Goal: Task Accomplishment & Management: Complete application form

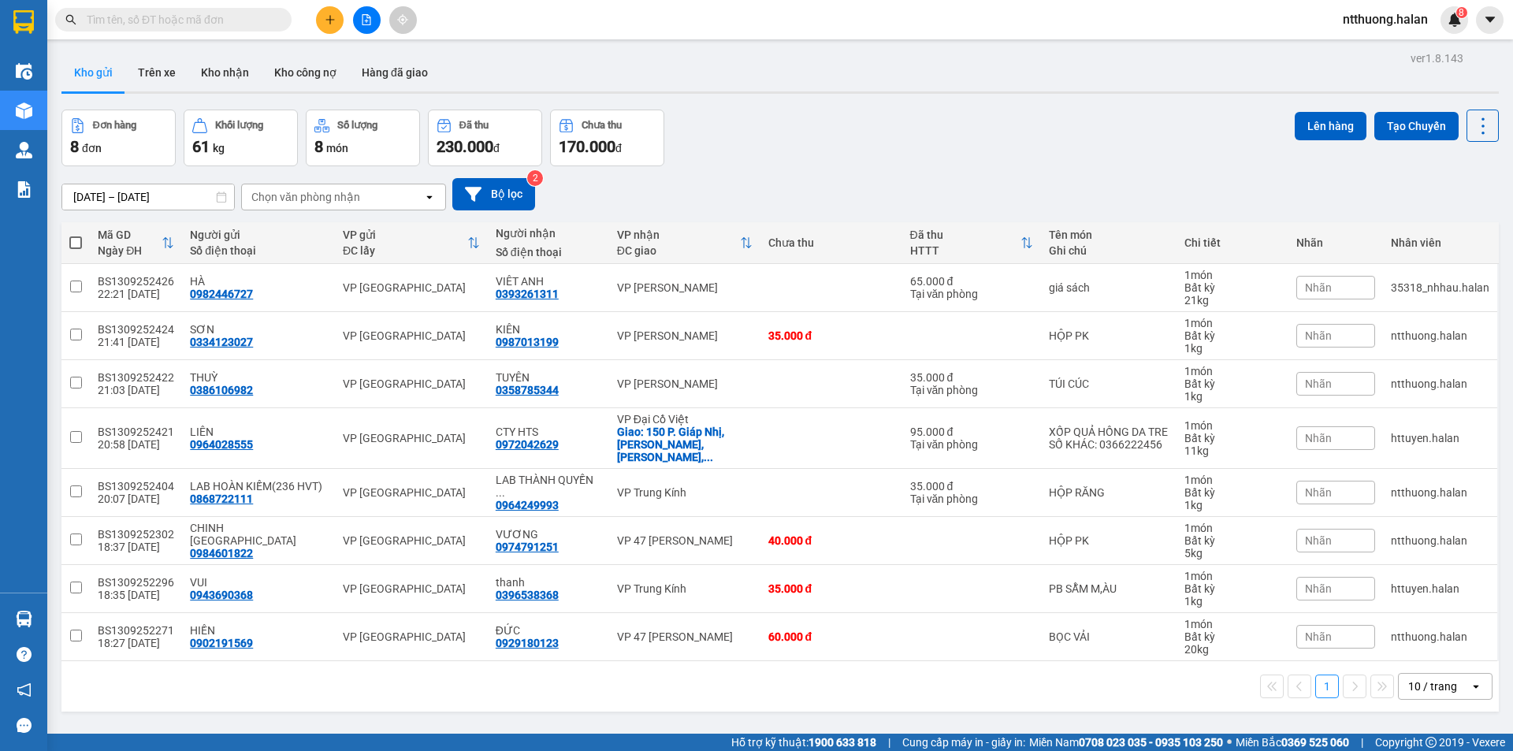
click at [326, 28] on button at bounding box center [330, 20] width 28 height 28
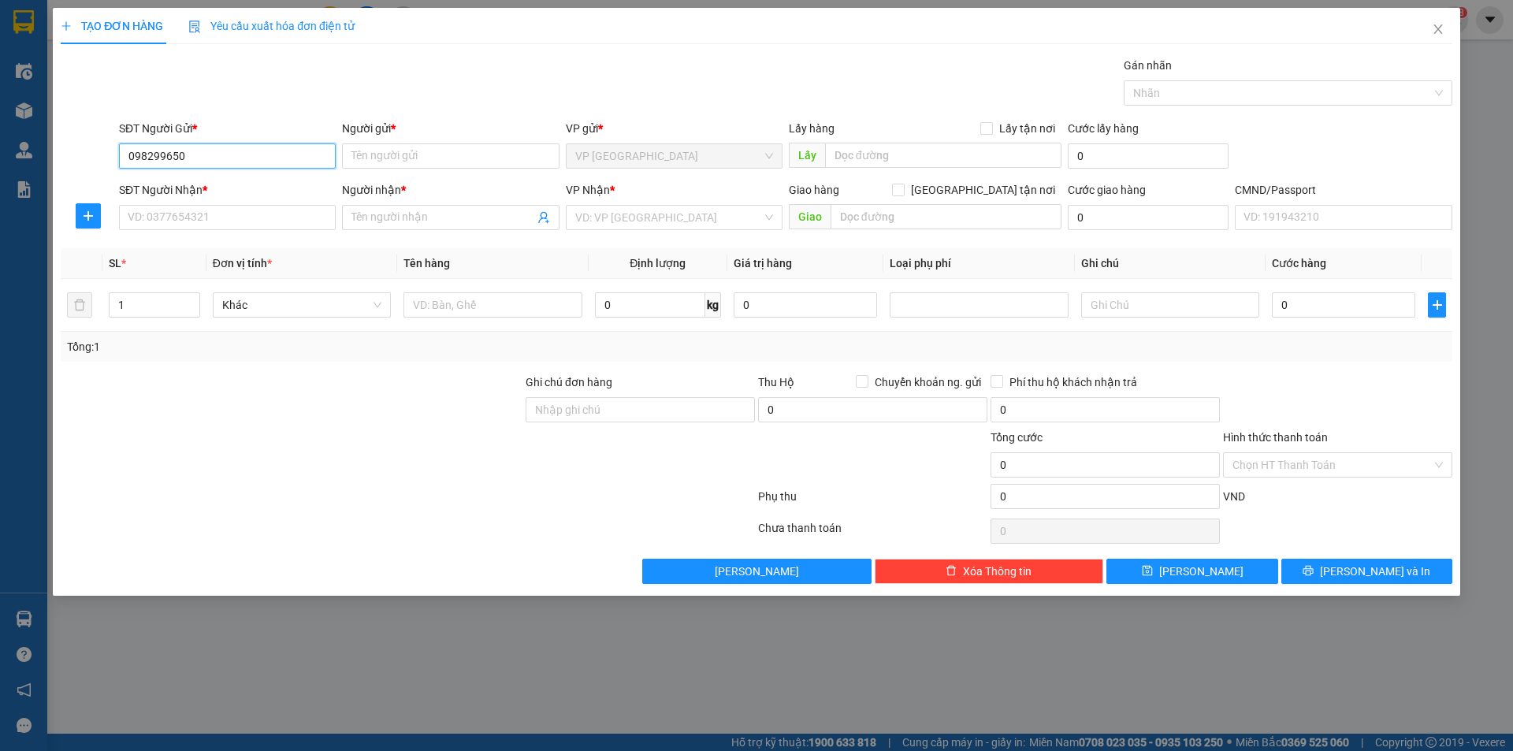
type input "0982996505"
drag, startPoint x: 254, startPoint y: 182, endPoint x: 254, endPoint y: 202, distance: 19.7
click at [254, 186] on div "0982996505 - QUANG" at bounding box center [227, 187] width 198 height 17
type input "QUANG"
type input "0982996505"
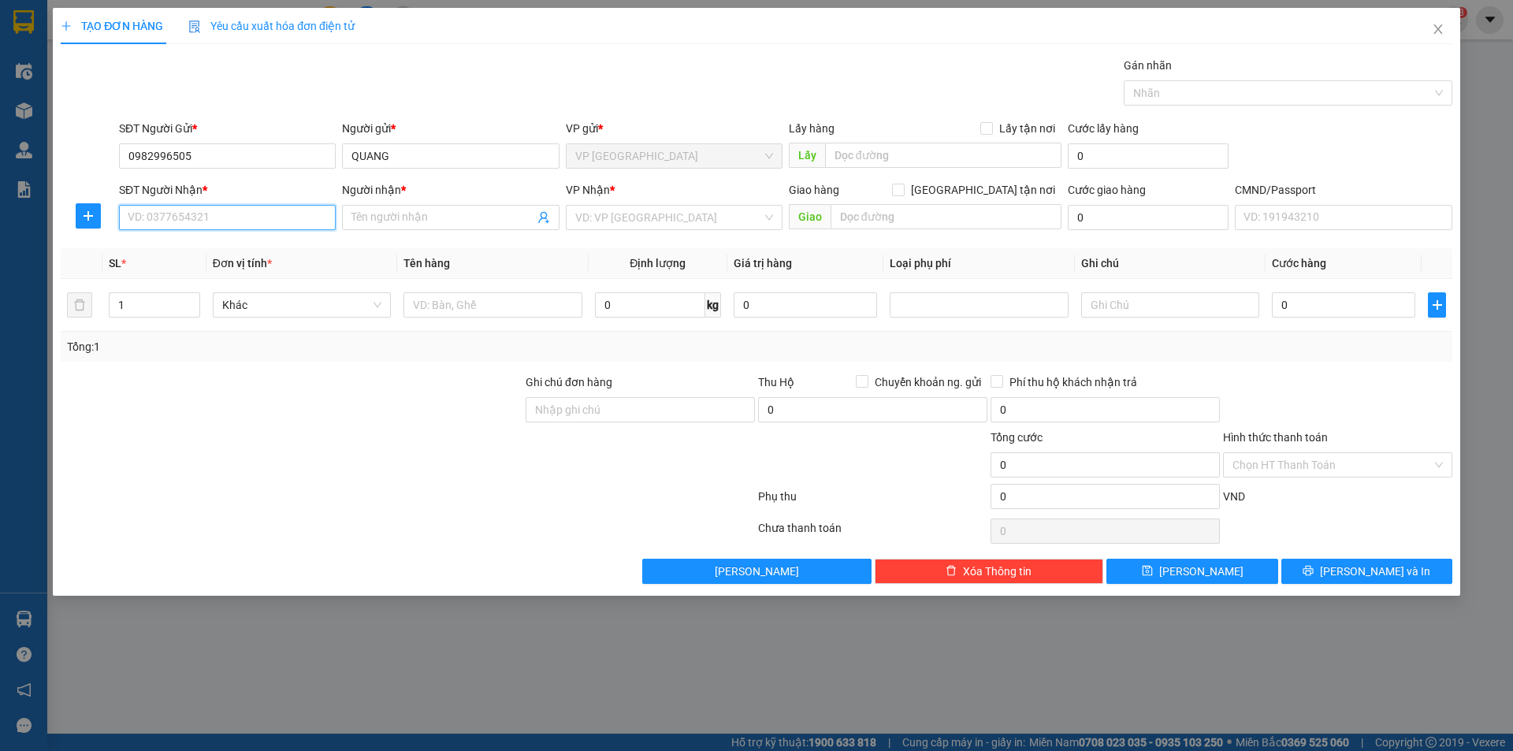
click at [265, 215] on input "SĐT Người Nhận *" at bounding box center [227, 217] width 217 height 25
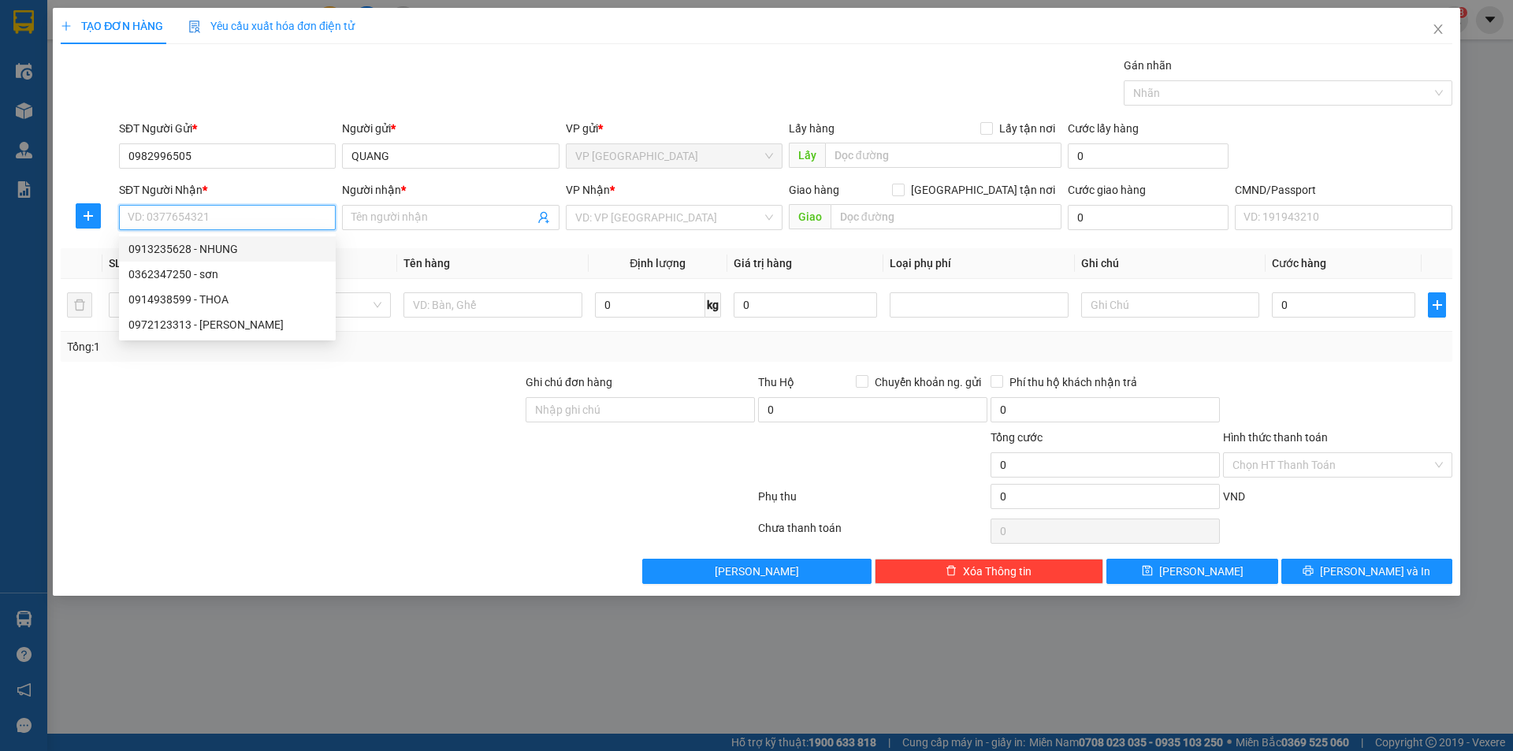
click at [253, 250] on div "0913235628 - NHUNG" at bounding box center [227, 248] width 198 height 17
type input "0913235628"
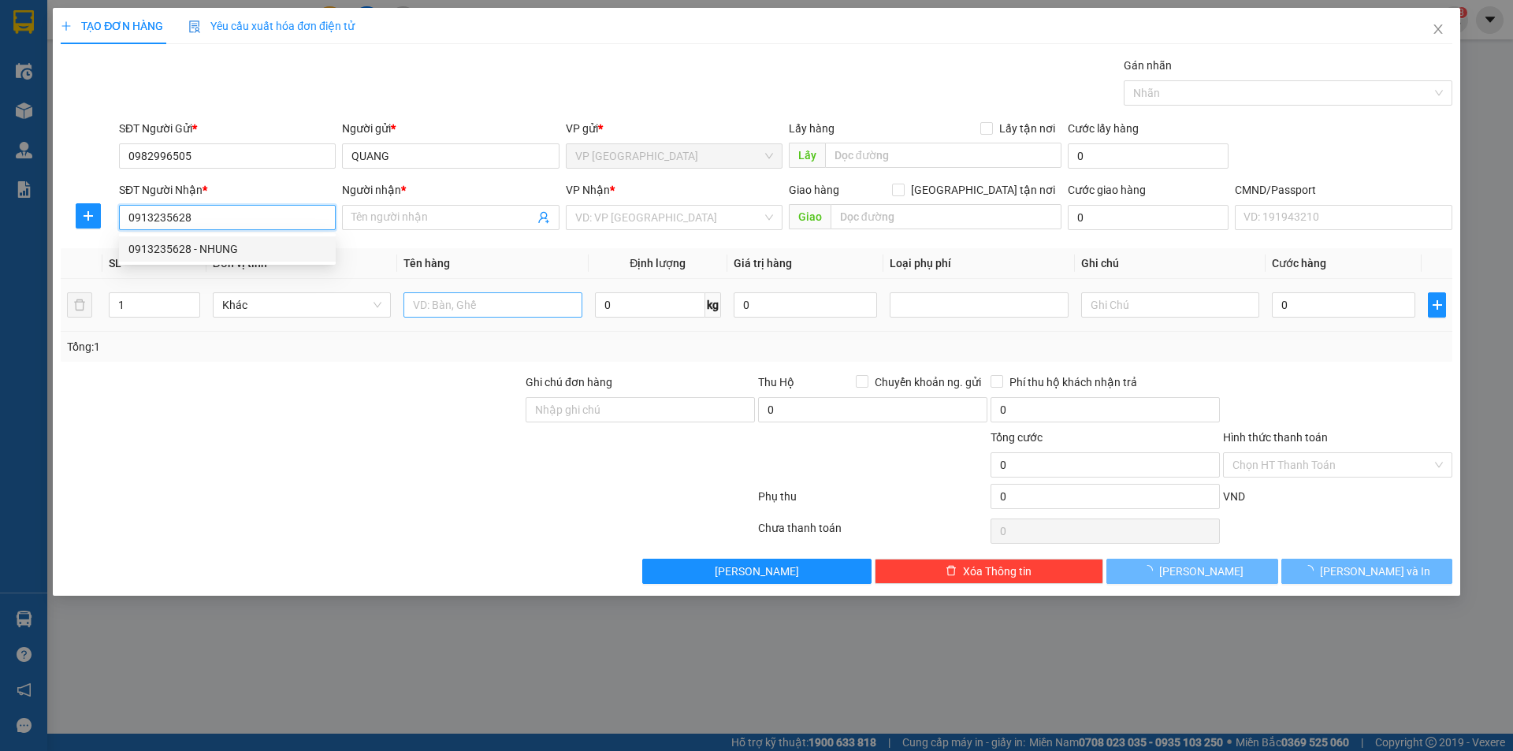
type input "NHUNG"
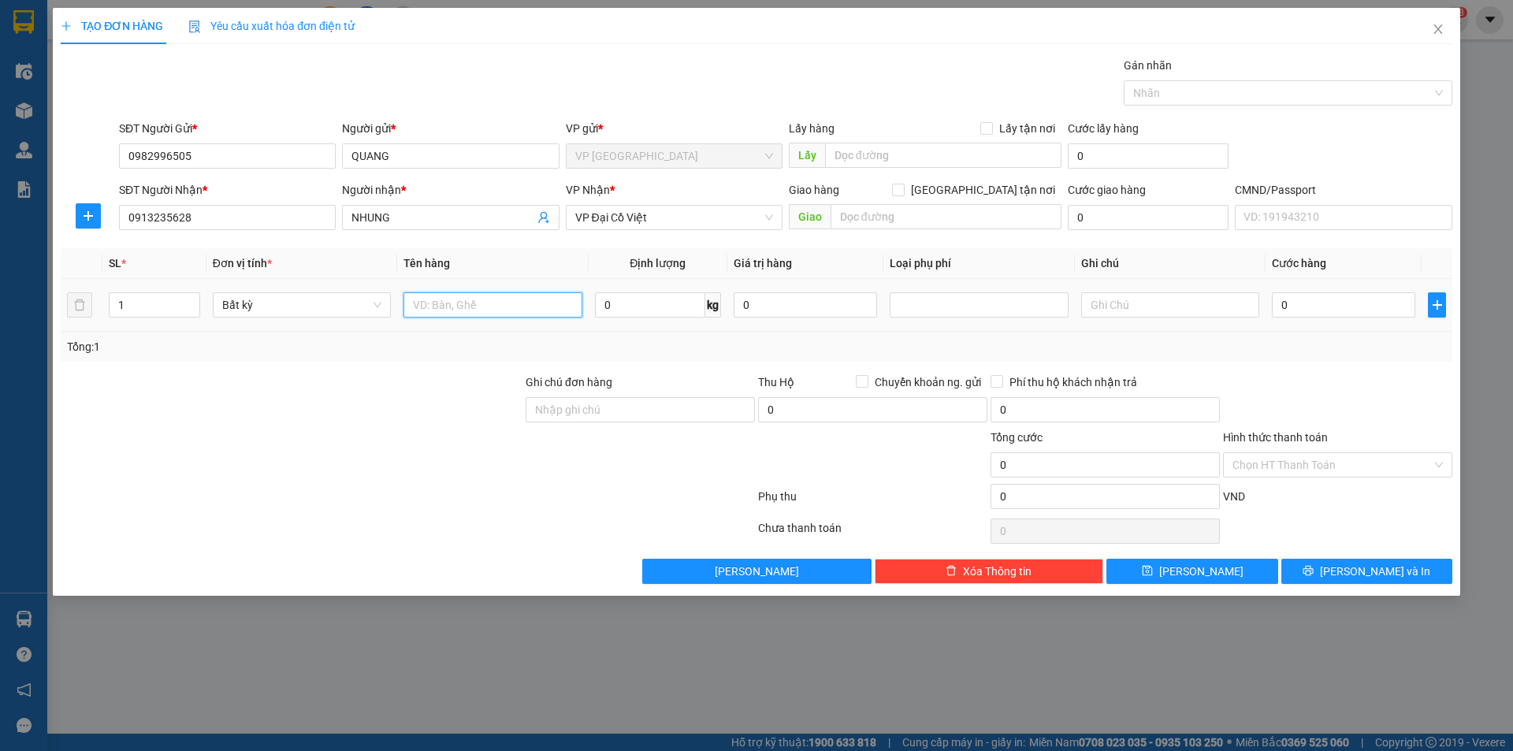
click at [483, 306] on input "text" at bounding box center [493, 304] width 178 height 25
type input "hộp chè"
type input "7.5"
type input "40.000"
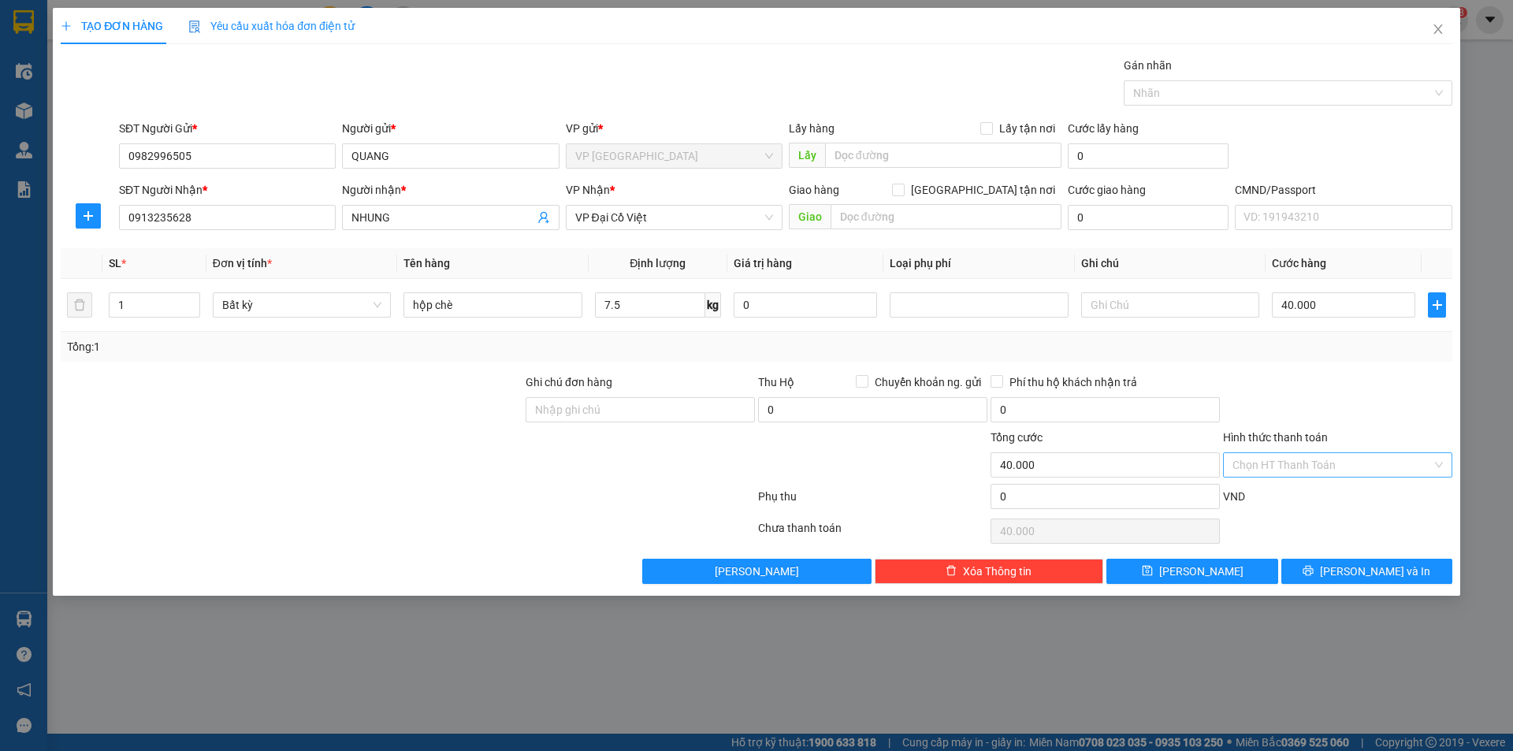
click at [1331, 463] on input "Hình thức thanh toán" at bounding box center [1332, 465] width 199 height 24
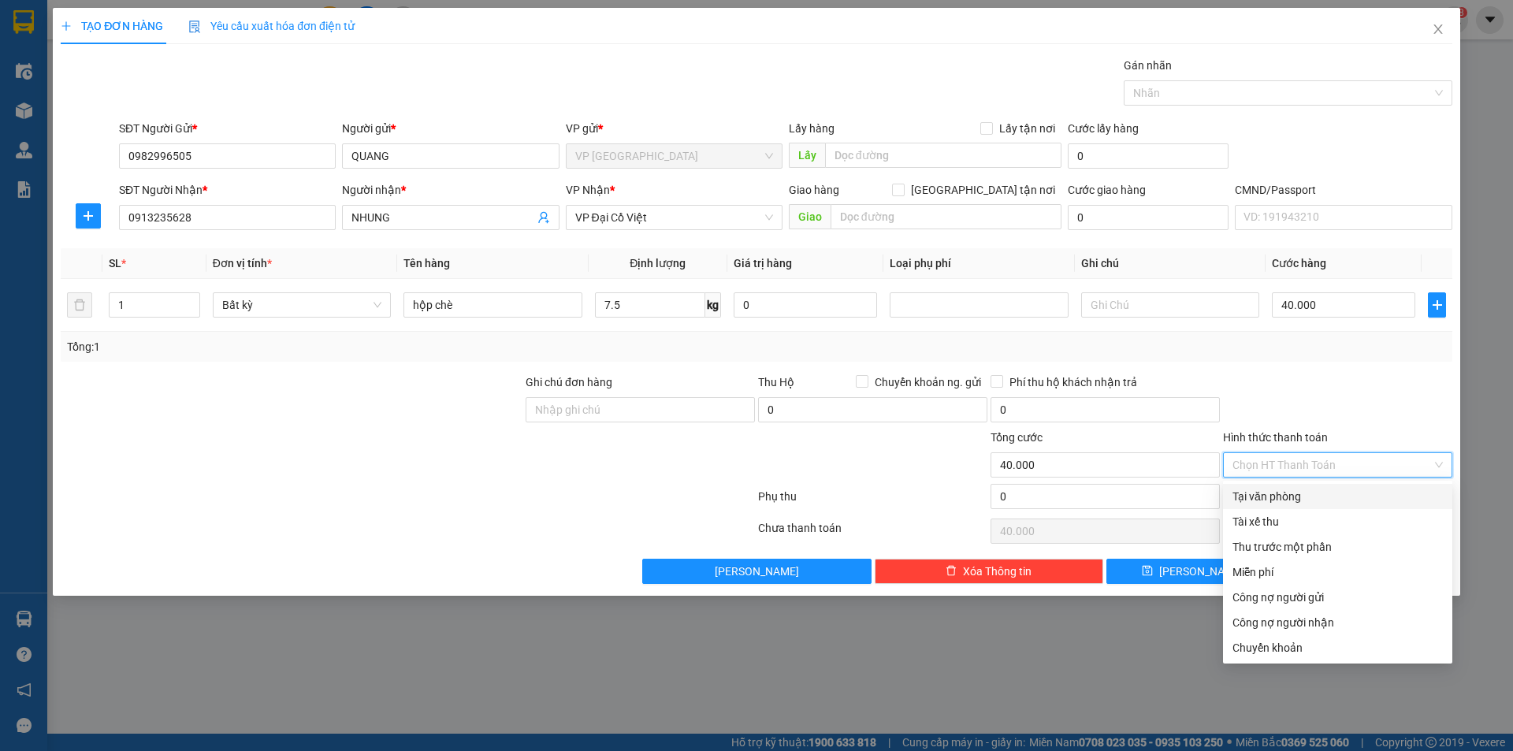
click at [1291, 497] on div "Tại văn phòng" at bounding box center [1338, 496] width 210 height 17
type input "0"
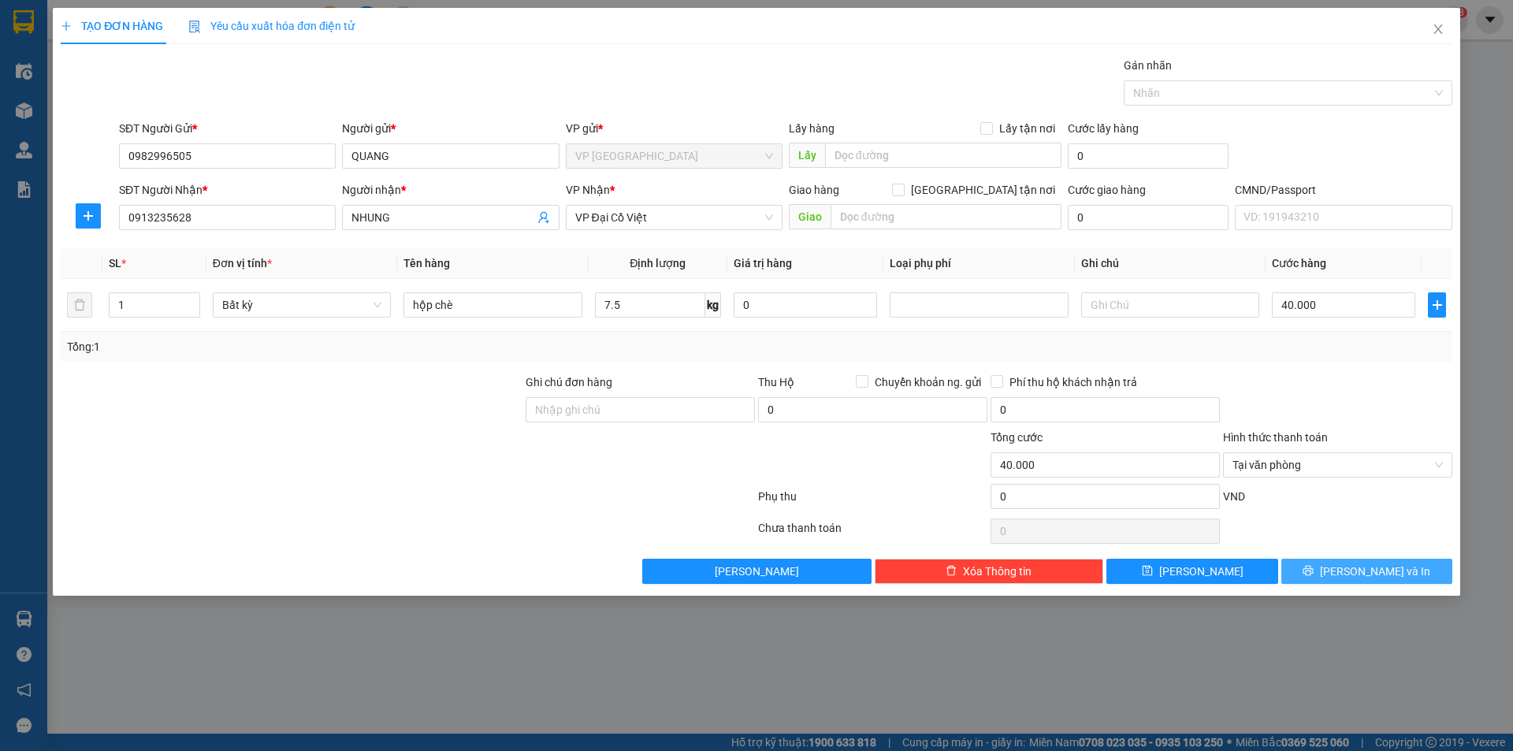
click at [1365, 567] on span "[PERSON_NAME] và In" at bounding box center [1375, 571] width 110 height 17
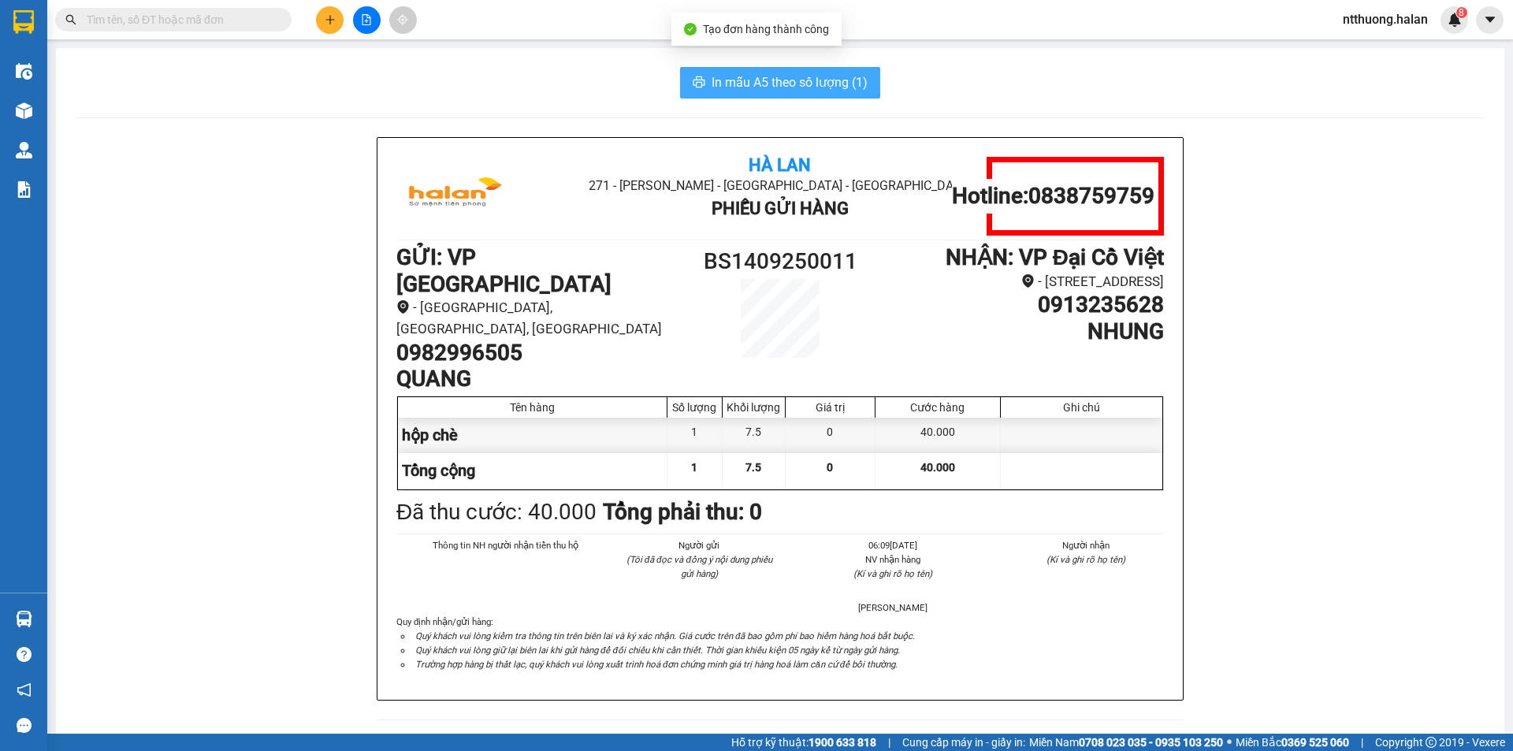
click at [769, 94] on button "In mẫu A5 theo số lượng (1)" at bounding box center [780, 83] width 200 height 32
click at [324, 13] on button at bounding box center [330, 20] width 28 height 28
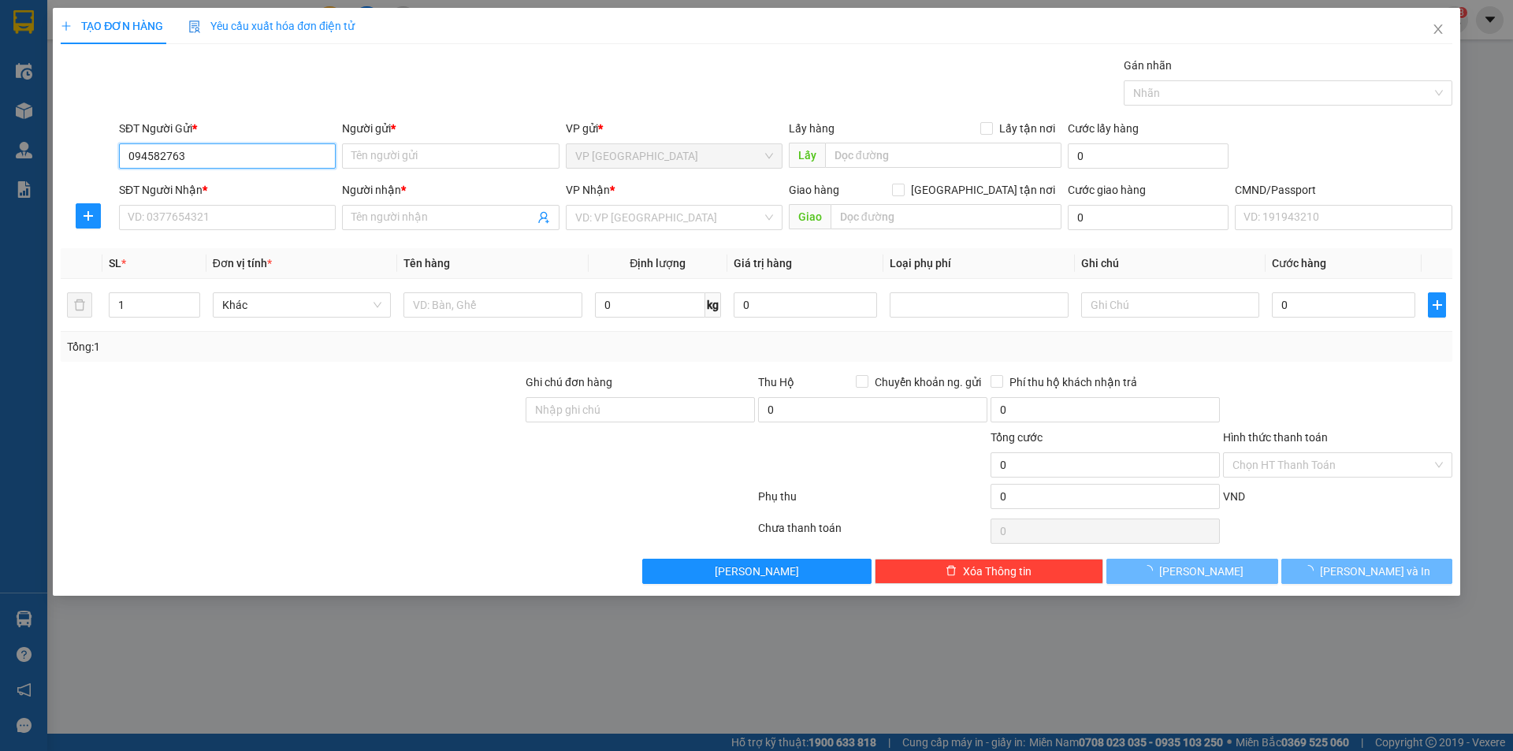
type input "0945827631"
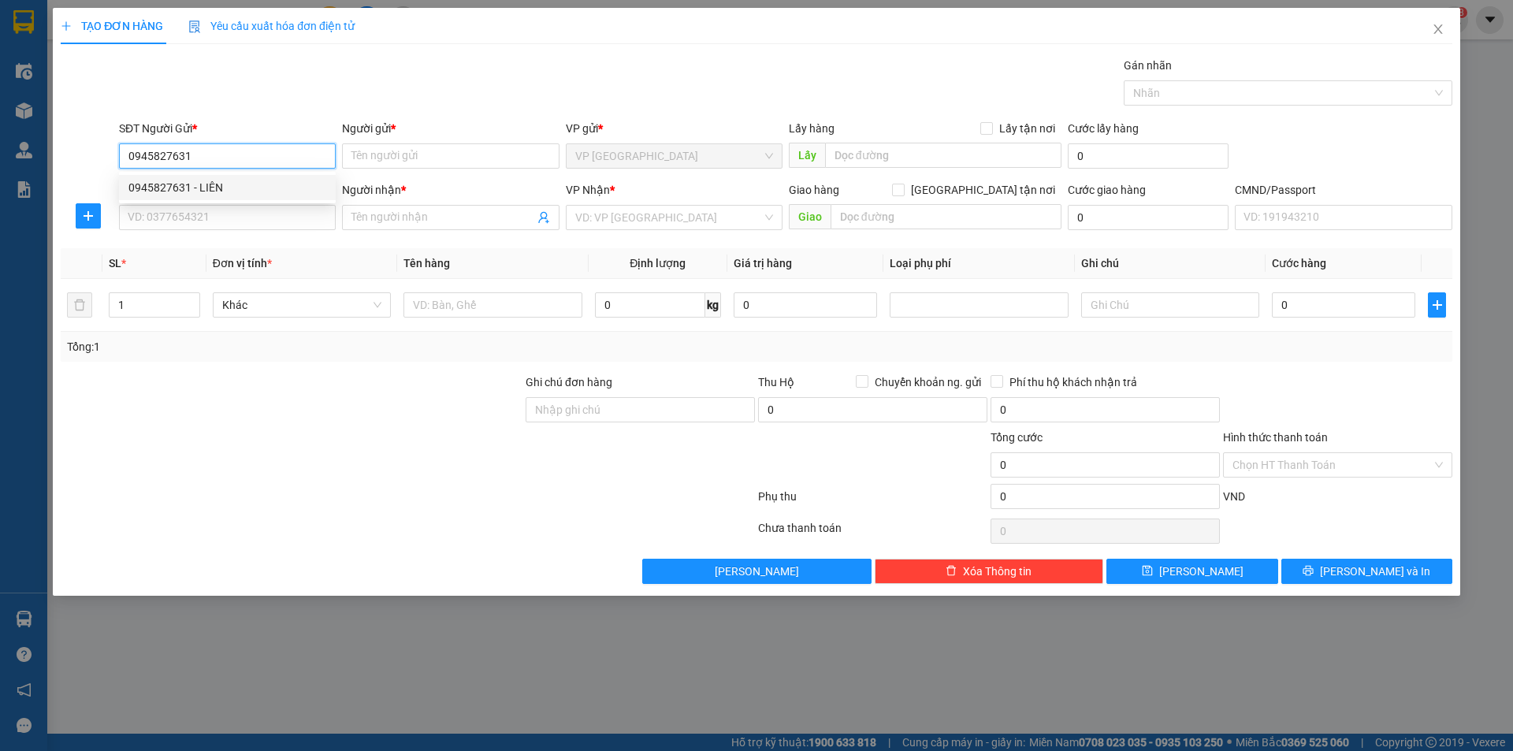
click at [236, 187] on div "0945827631 - LIÊN" at bounding box center [227, 187] width 198 height 17
type input "LIÊN"
type input "0945827631"
click at [233, 209] on input "SĐT Người Nhận *" at bounding box center [227, 217] width 217 height 25
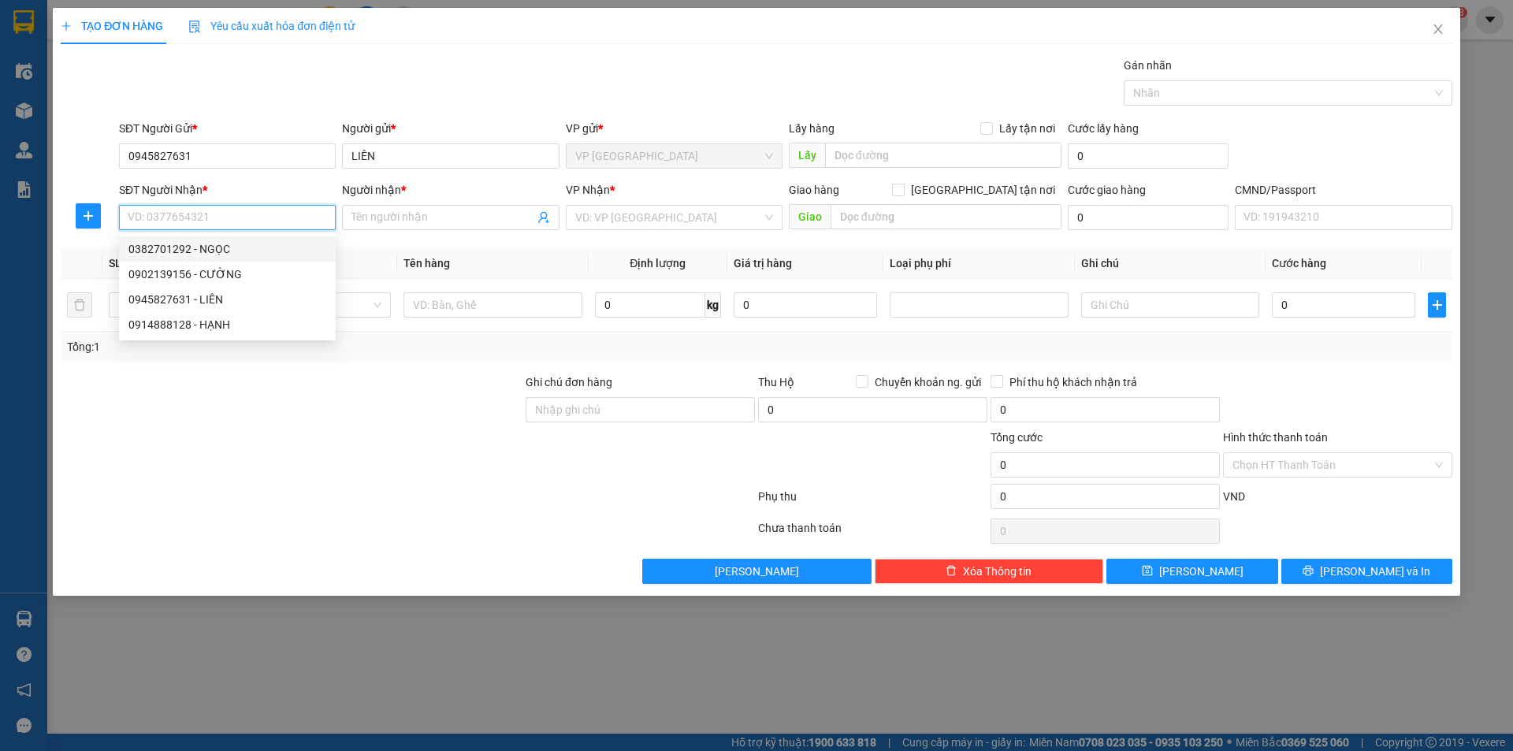
click at [184, 251] on div "0382701292 - NGỌC" at bounding box center [227, 248] width 198 height 17
type input "0382701292"
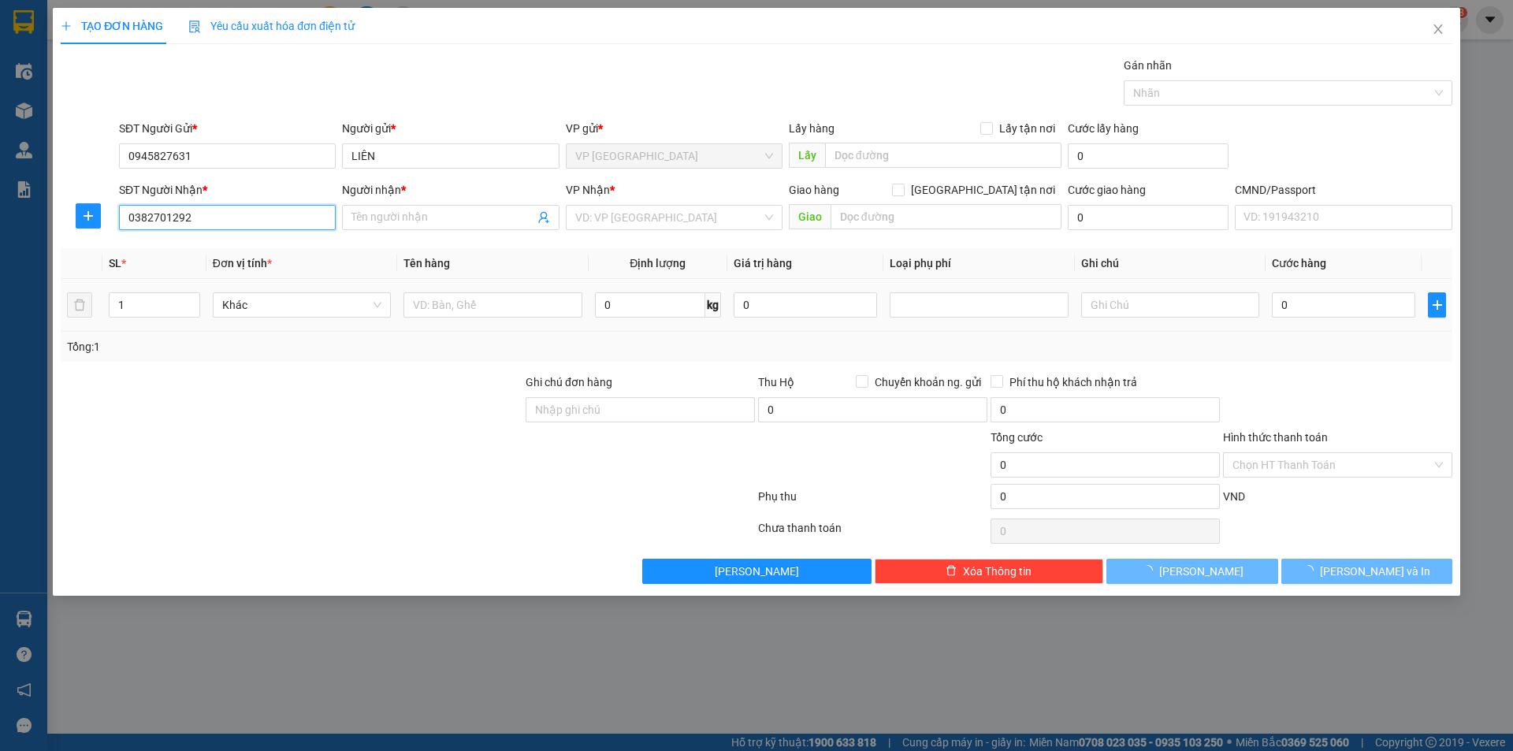
type input "NGỌC"
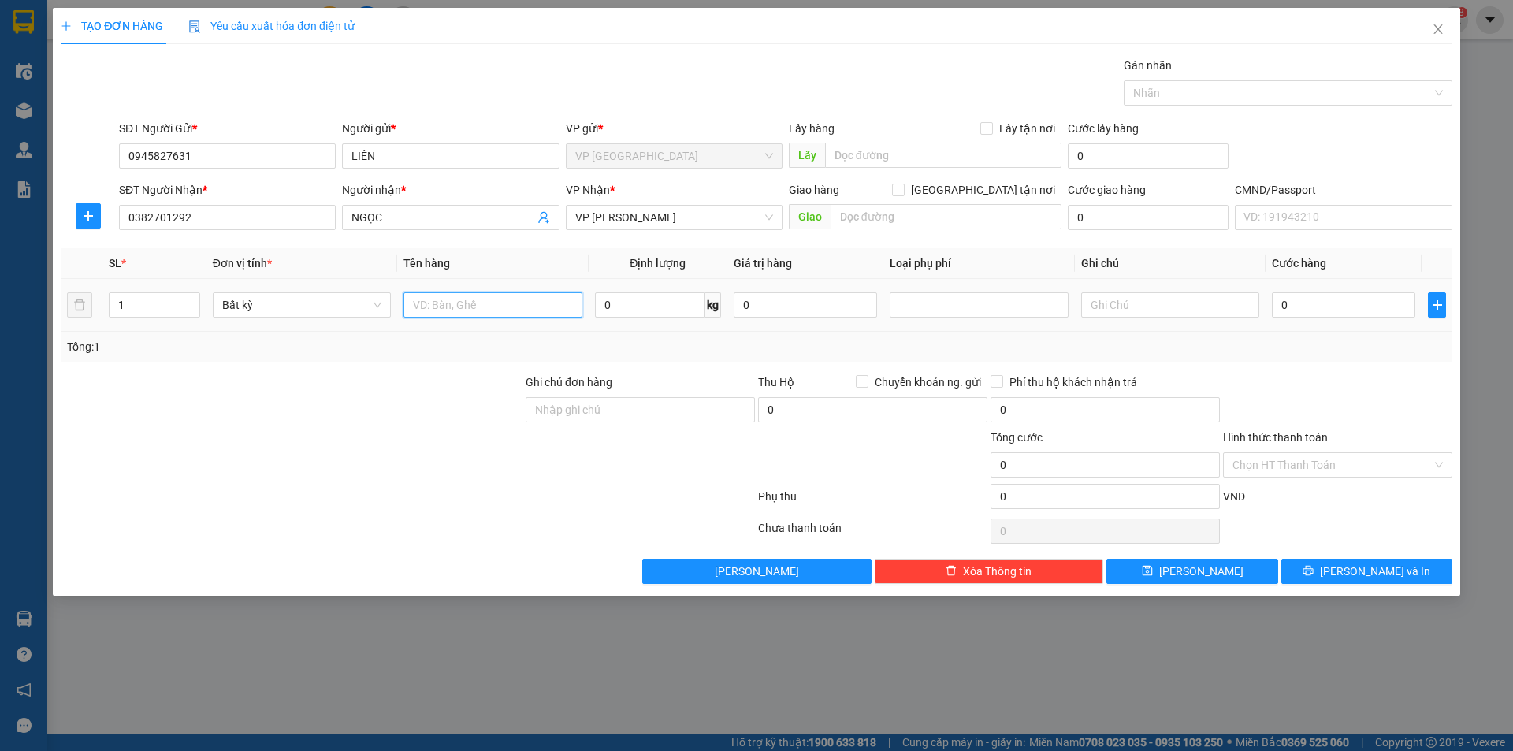
click at [436, 313] on input "text" at bounding box center [493, 304] width 178 height 25
type input "xe máy"
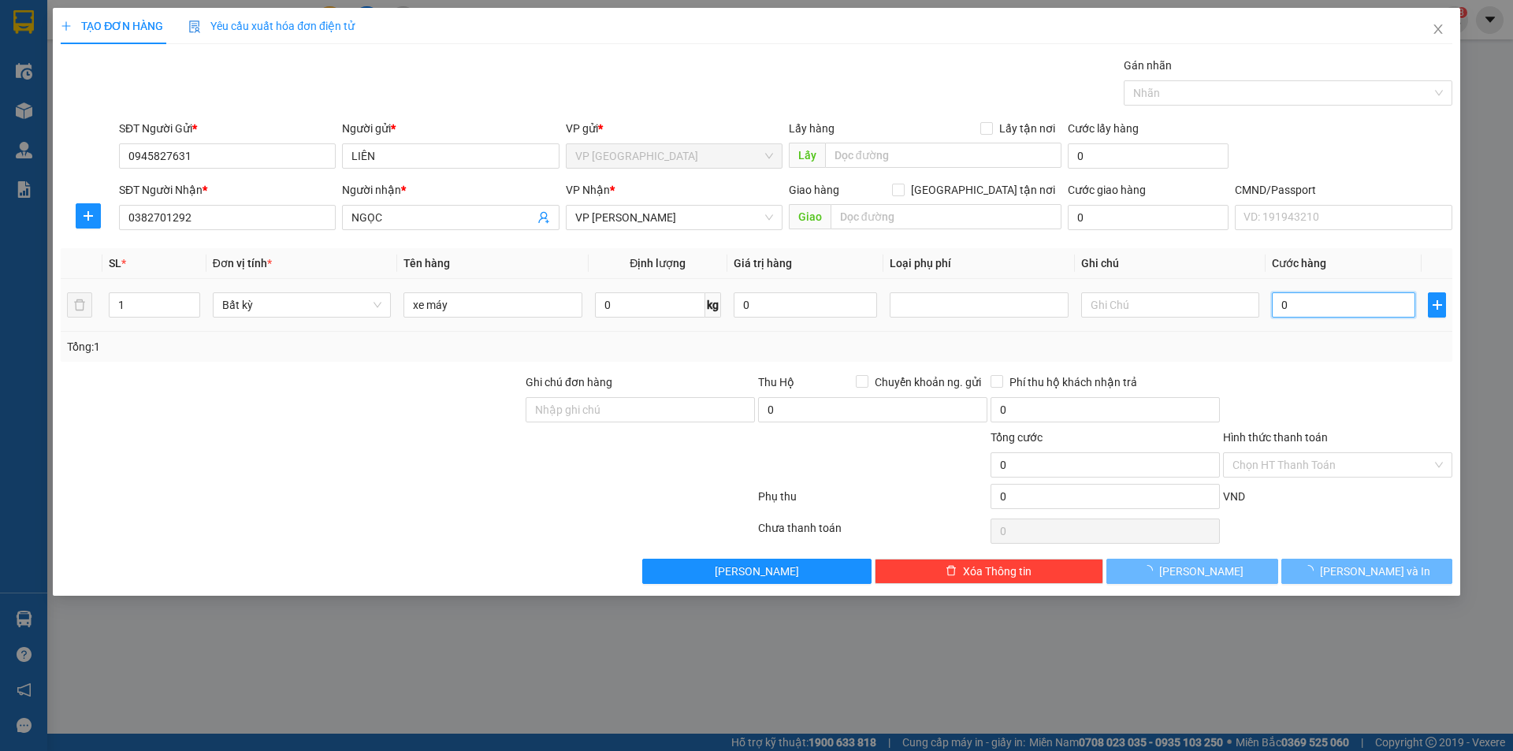
click at [1298, 308] on input "0" at bounding box center [1343, 304] width 143 height 25
type input "2"
type input "201"
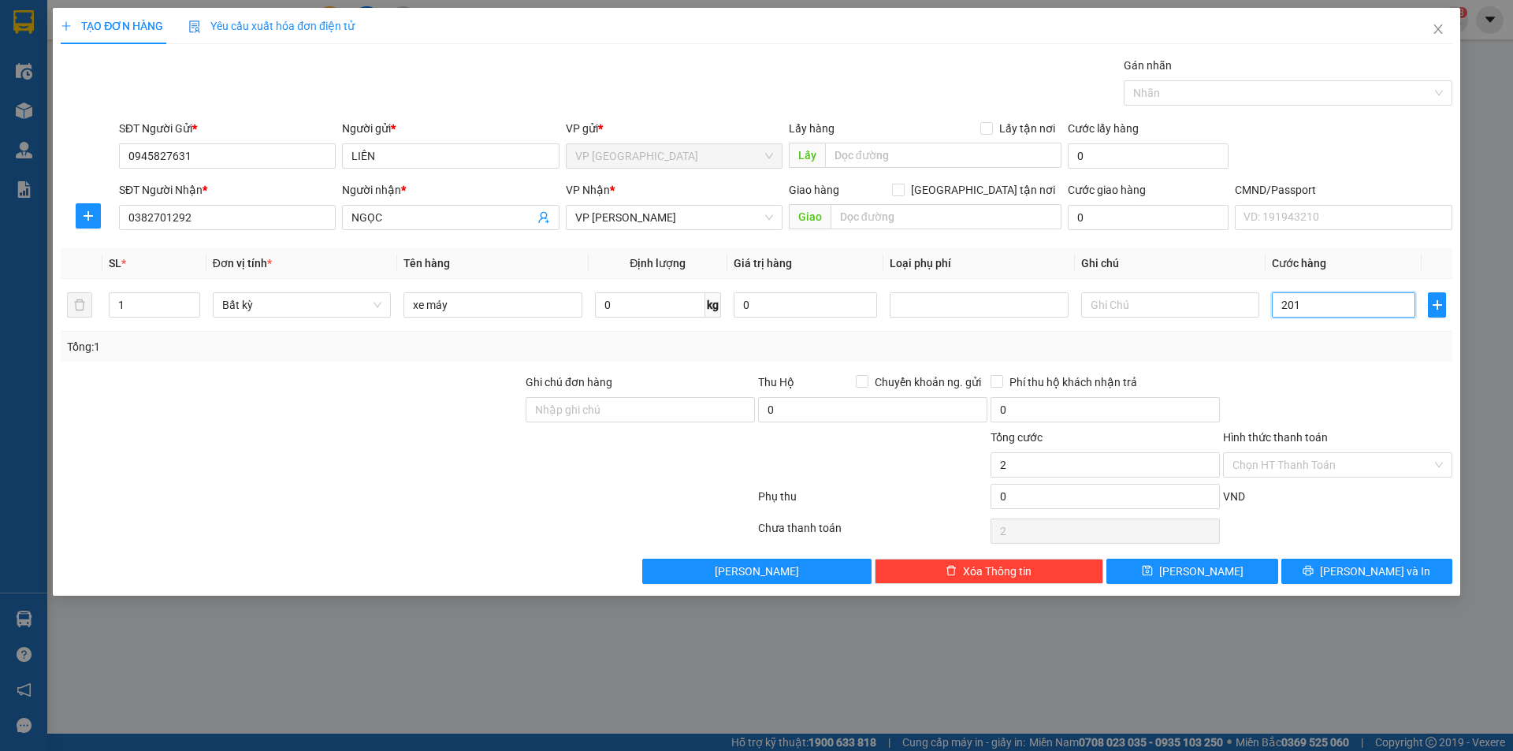
type input "201"
type input "2.010"
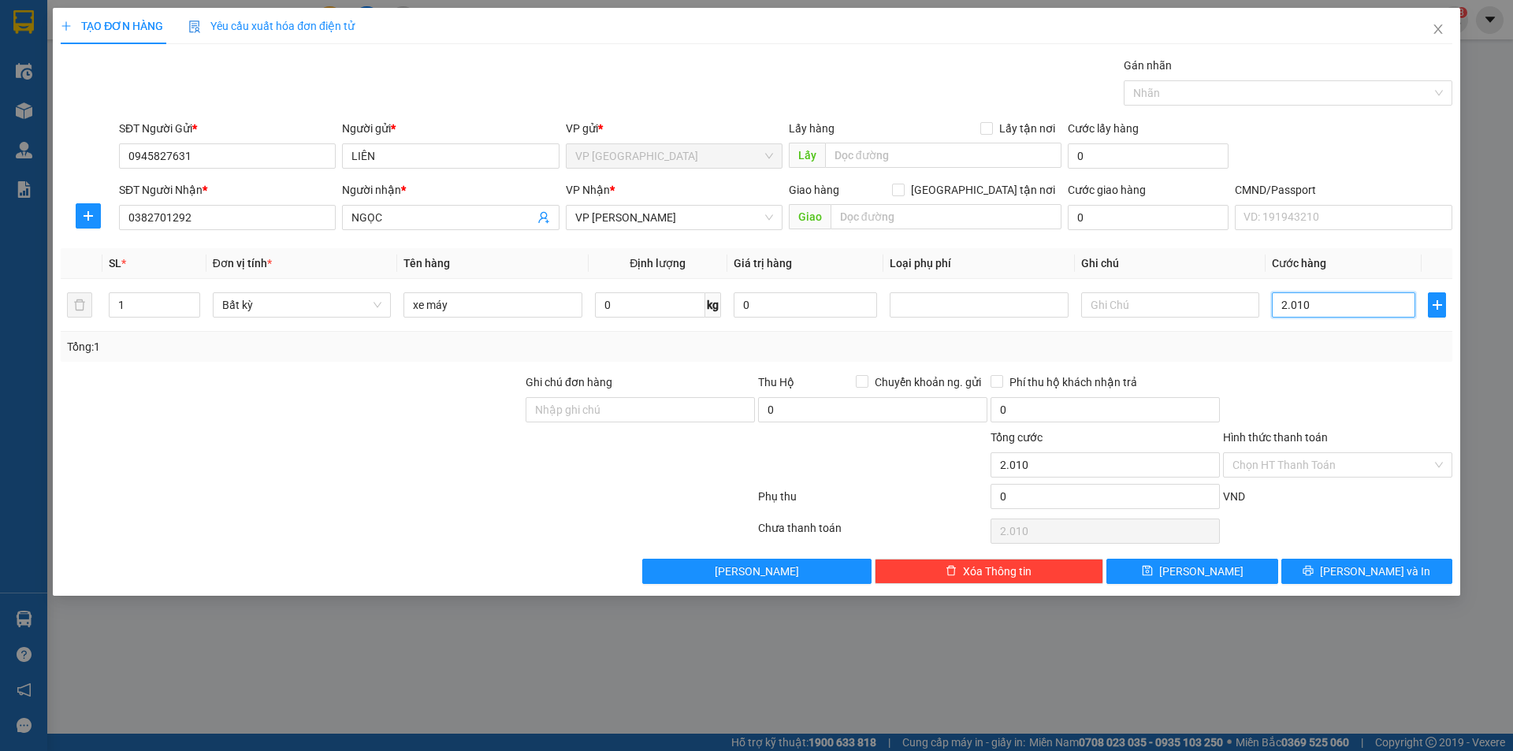
type input "20.100"
type input "2.010"
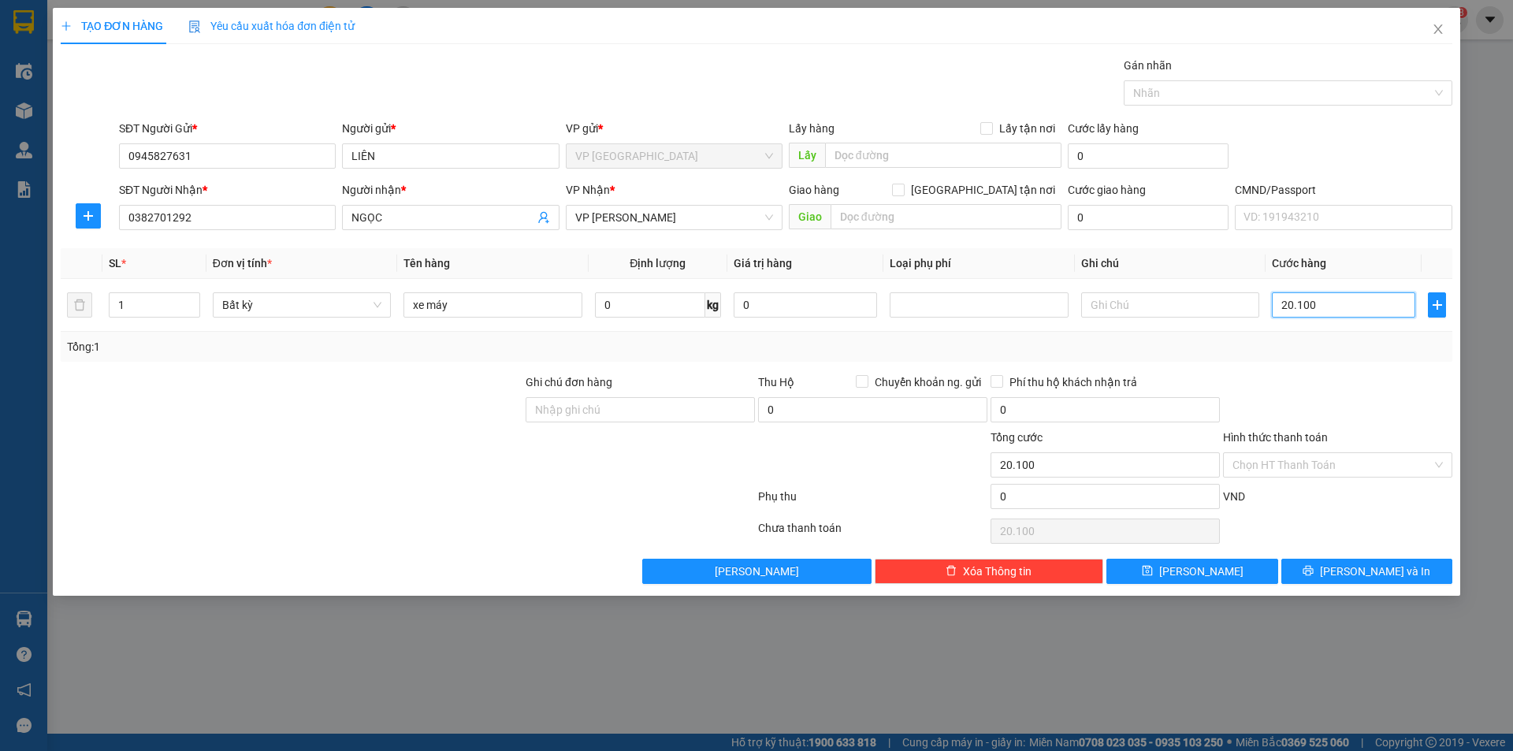
type input "2.010"
type input "201"
type input "20"
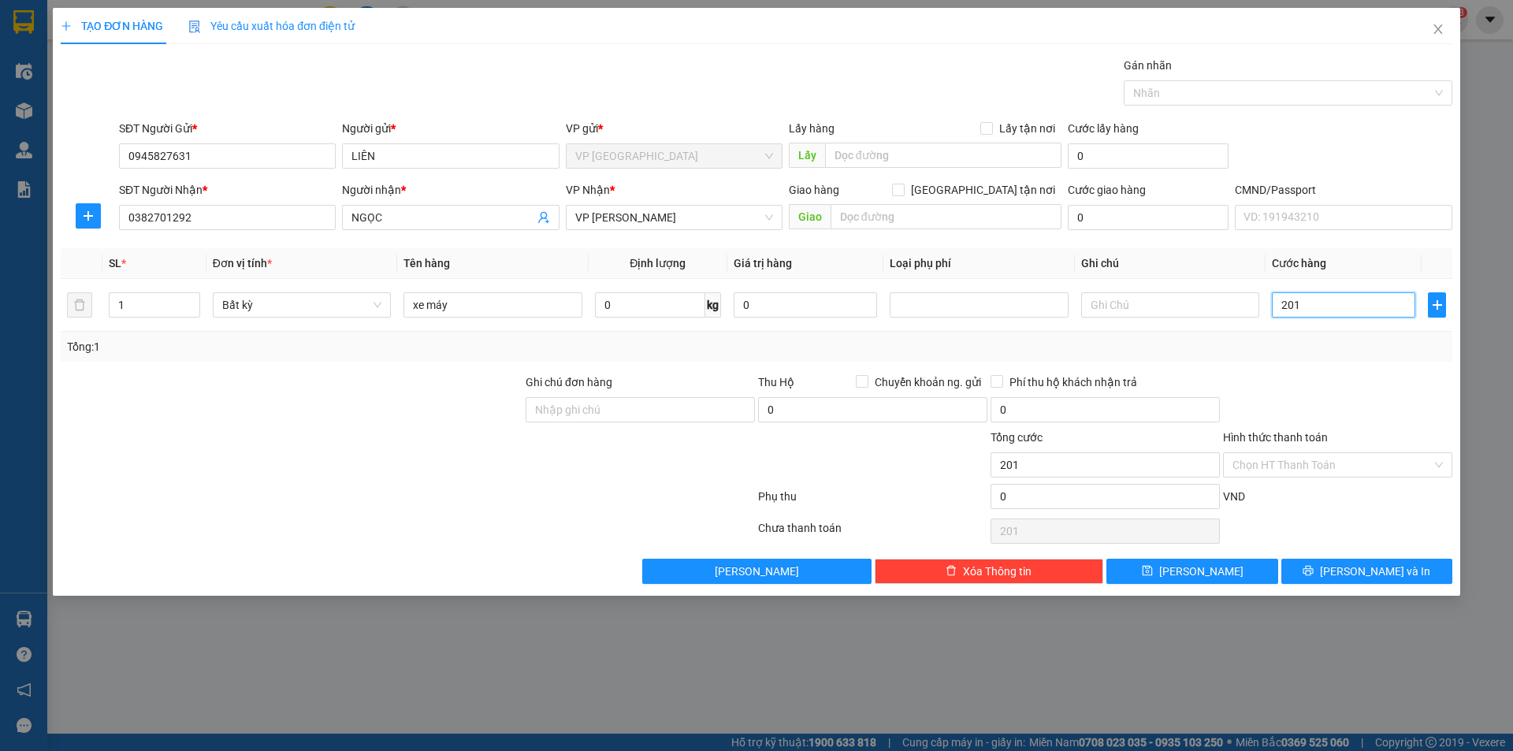
type input "20"
type input "200"
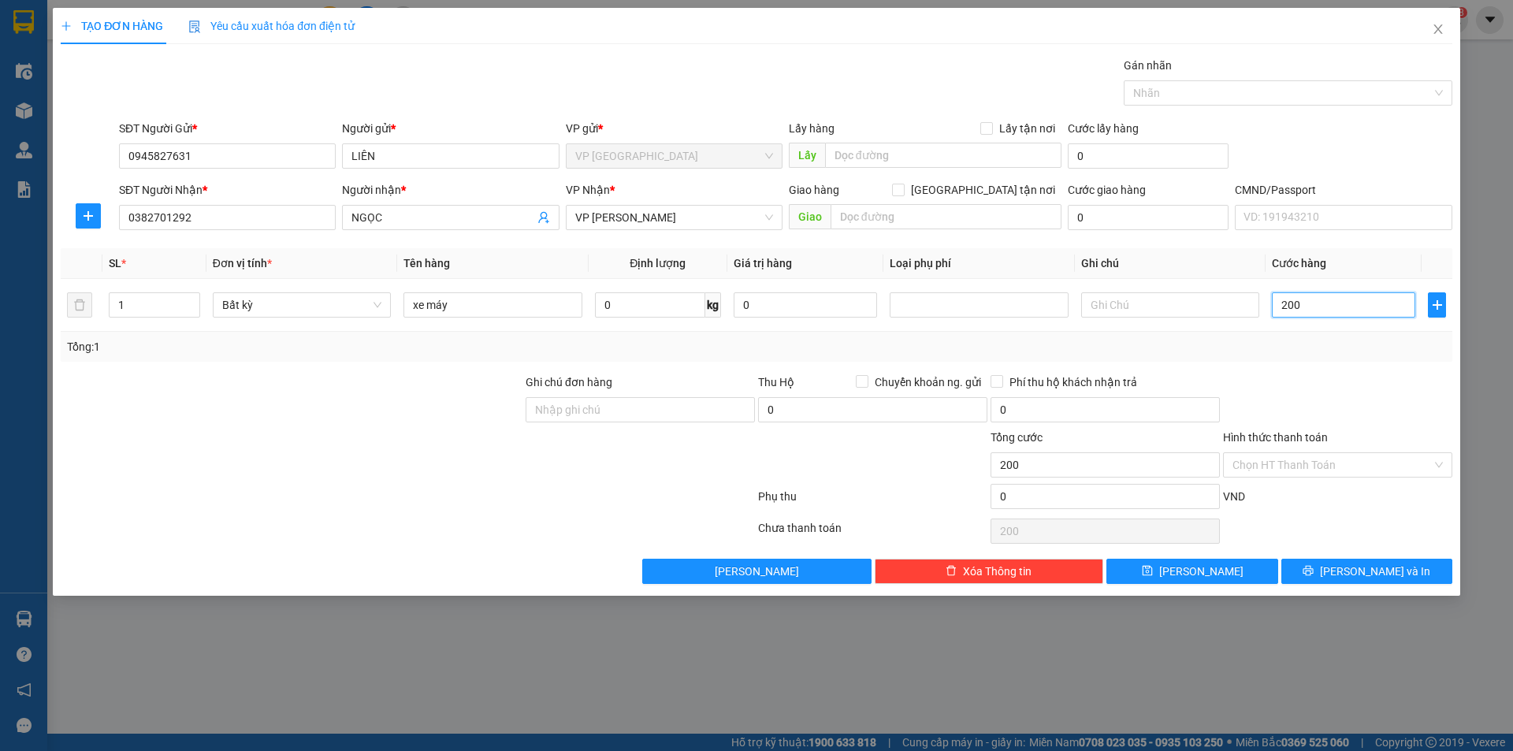
type input "2.000"
type input "20.000"
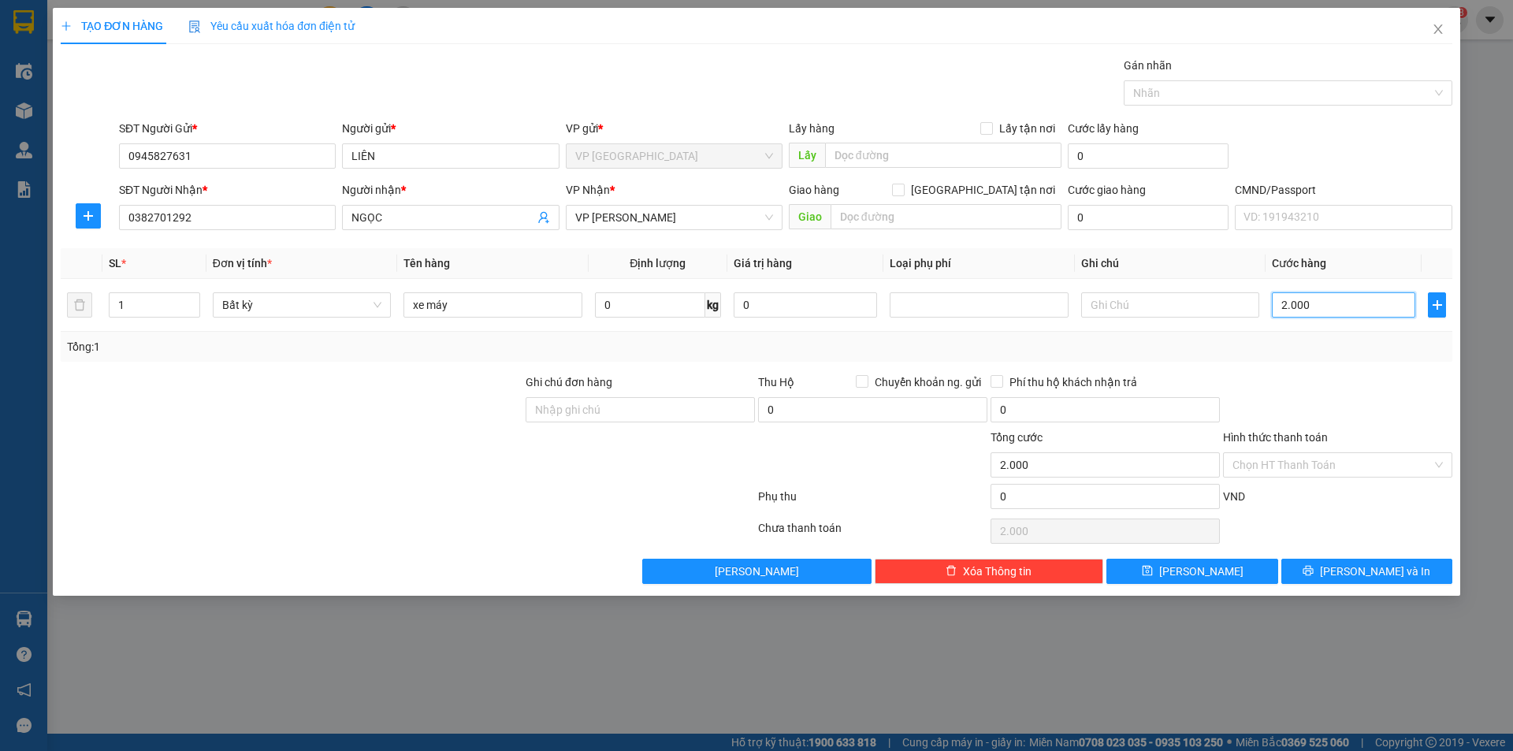
type input "20.000"
type input "200.000"
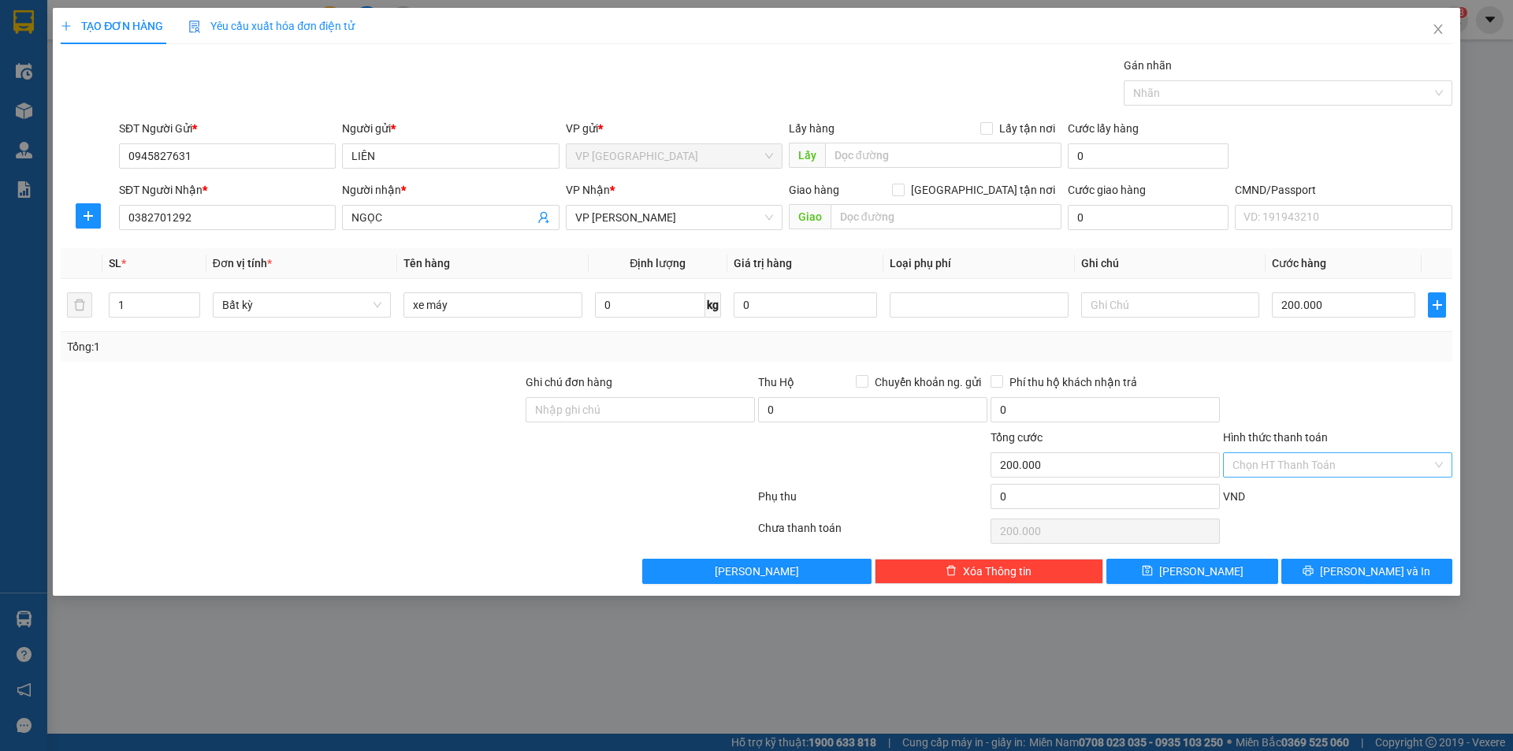
click at [1299, 462] on input "Hình thức thanh toán" at bounding box center [1332, 465] width 199 height 24
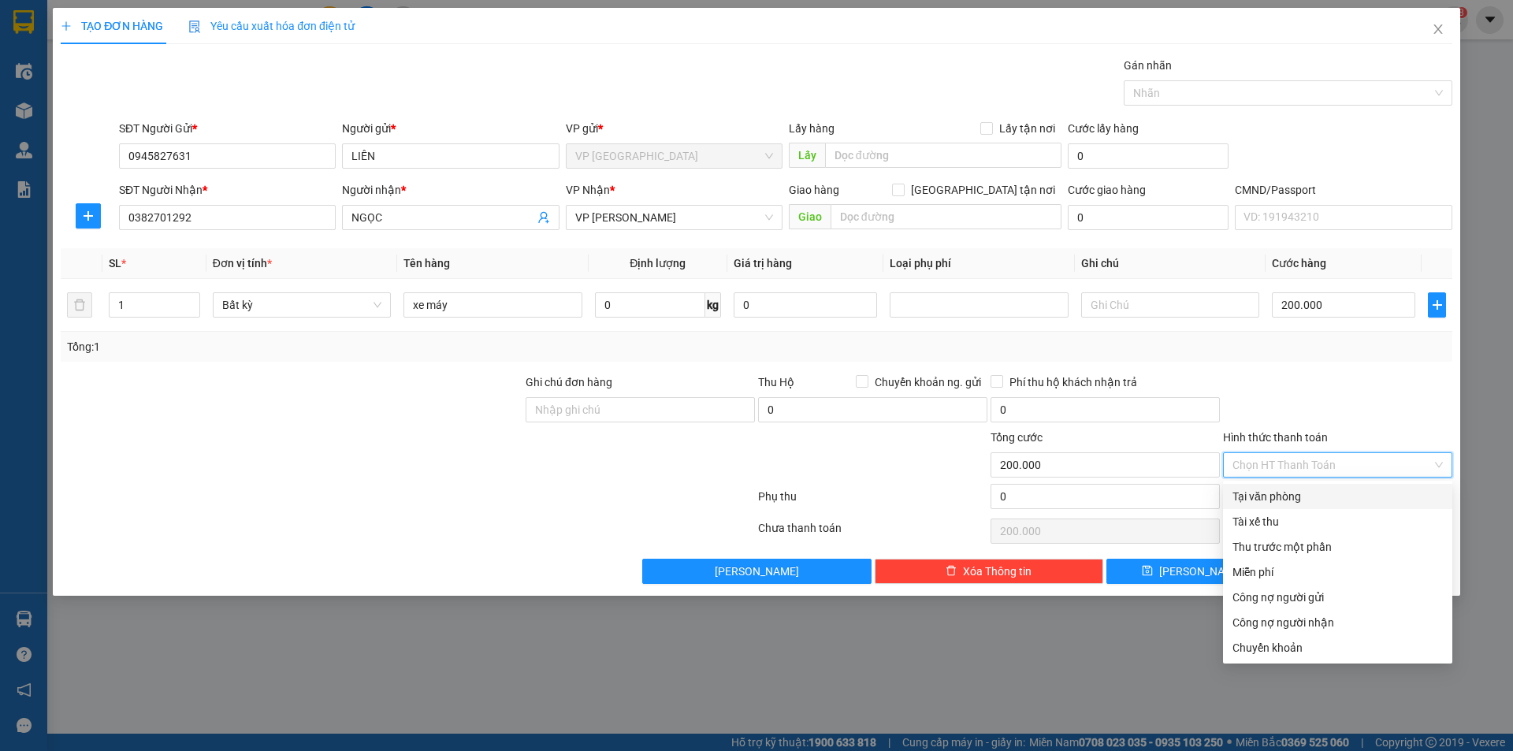
click at [1289, 488] on div "Tại văn phòng" at bounding box center [1337, 496] width 229 height 25
type input "0"
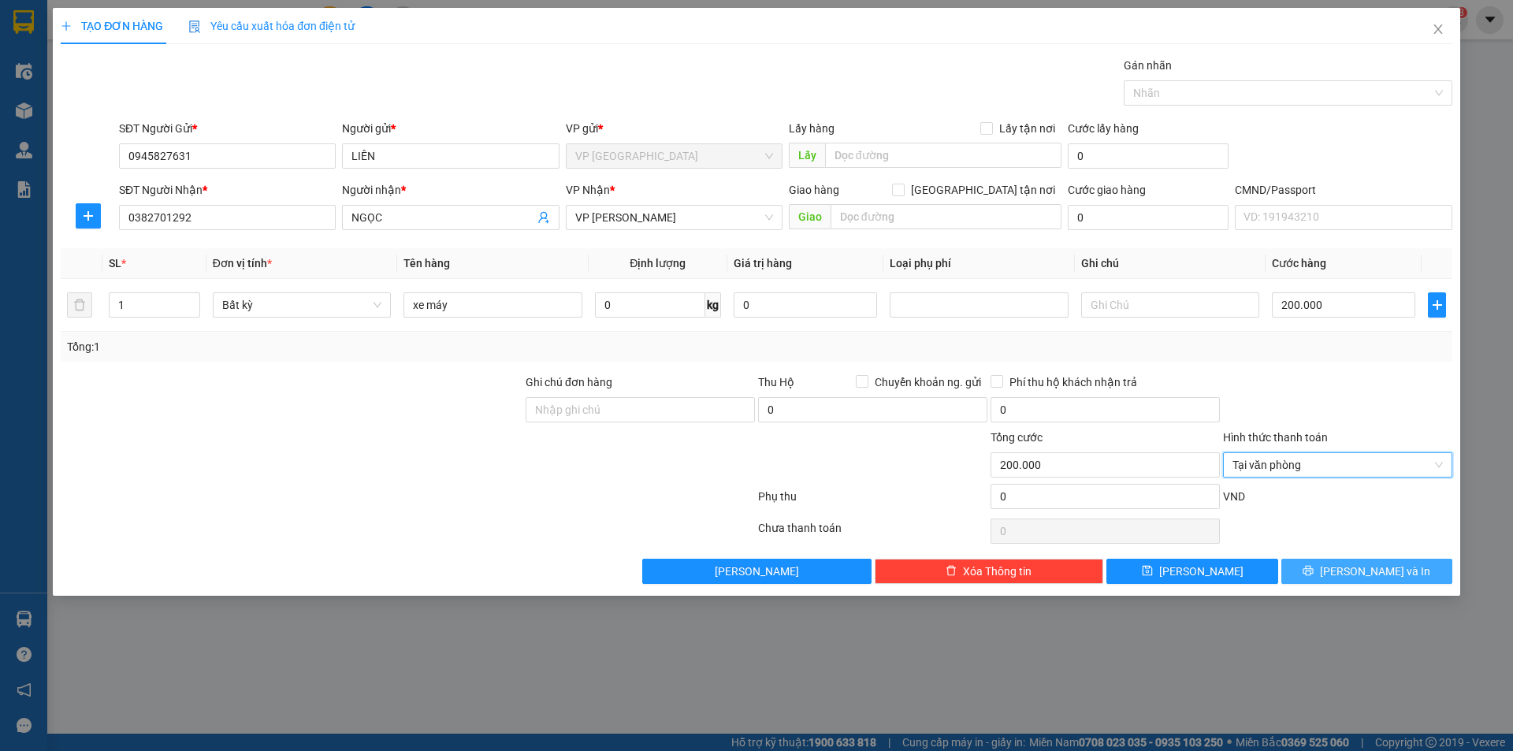
click at [1343, 559] on button "[PERSON_NAME] và In" at bounding box center [1367, 571] width 171 height 25
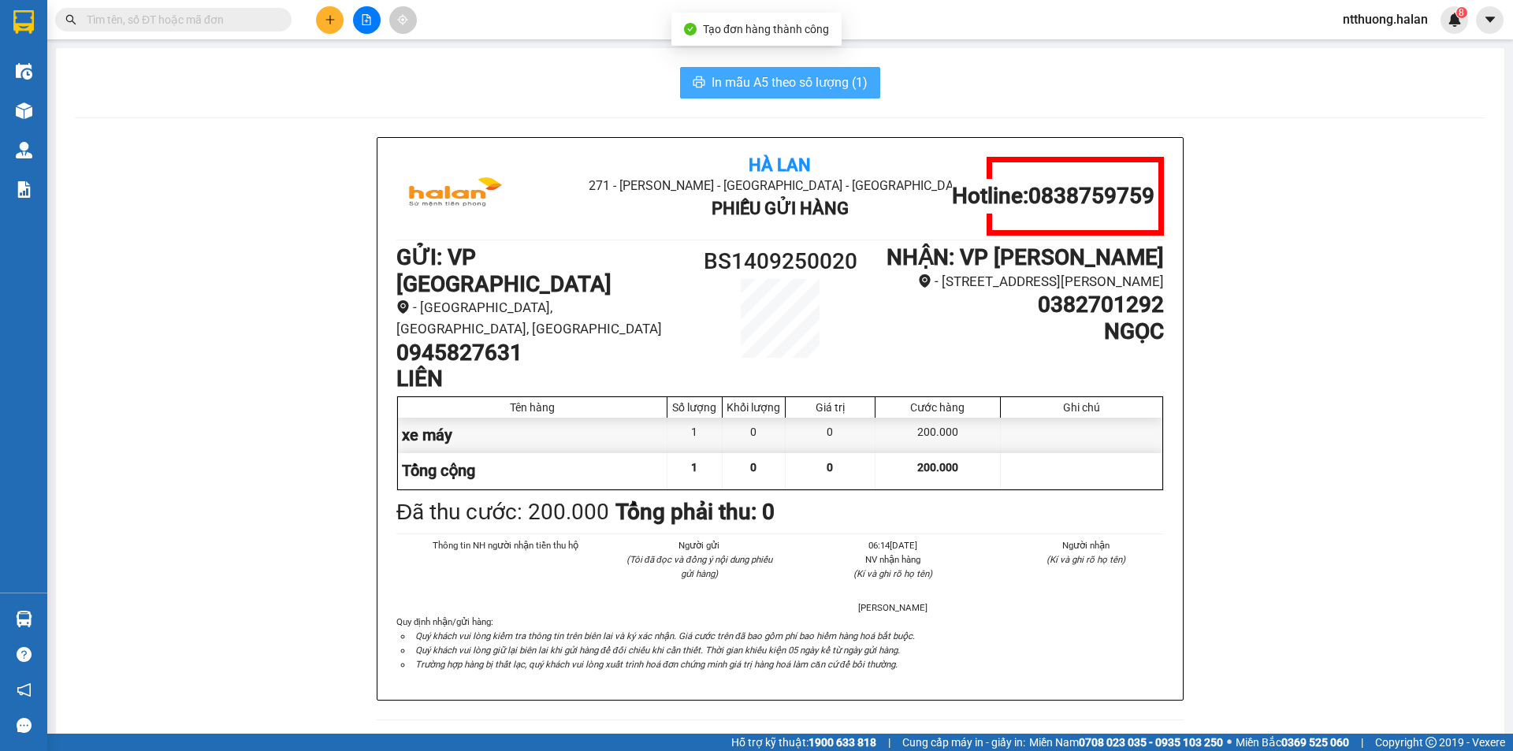
drag, startPoint x: 739, startPoint y: 58, endPoint x: 740, endPoint y: 78, distance: 20.6
click at [739, 67] on div "In mẫu A5 theo số lượng (1) Hà Lan 271 - [PERSON_NAME] - [GEOGRAPHIC_DATA] Long…" at bounding box center [780, 704] width 1449 height 1312
click at [740, 78] on span "In mẫu A5 theo số lượng (1)" at bounding box center [790, 83] width 156 height 20
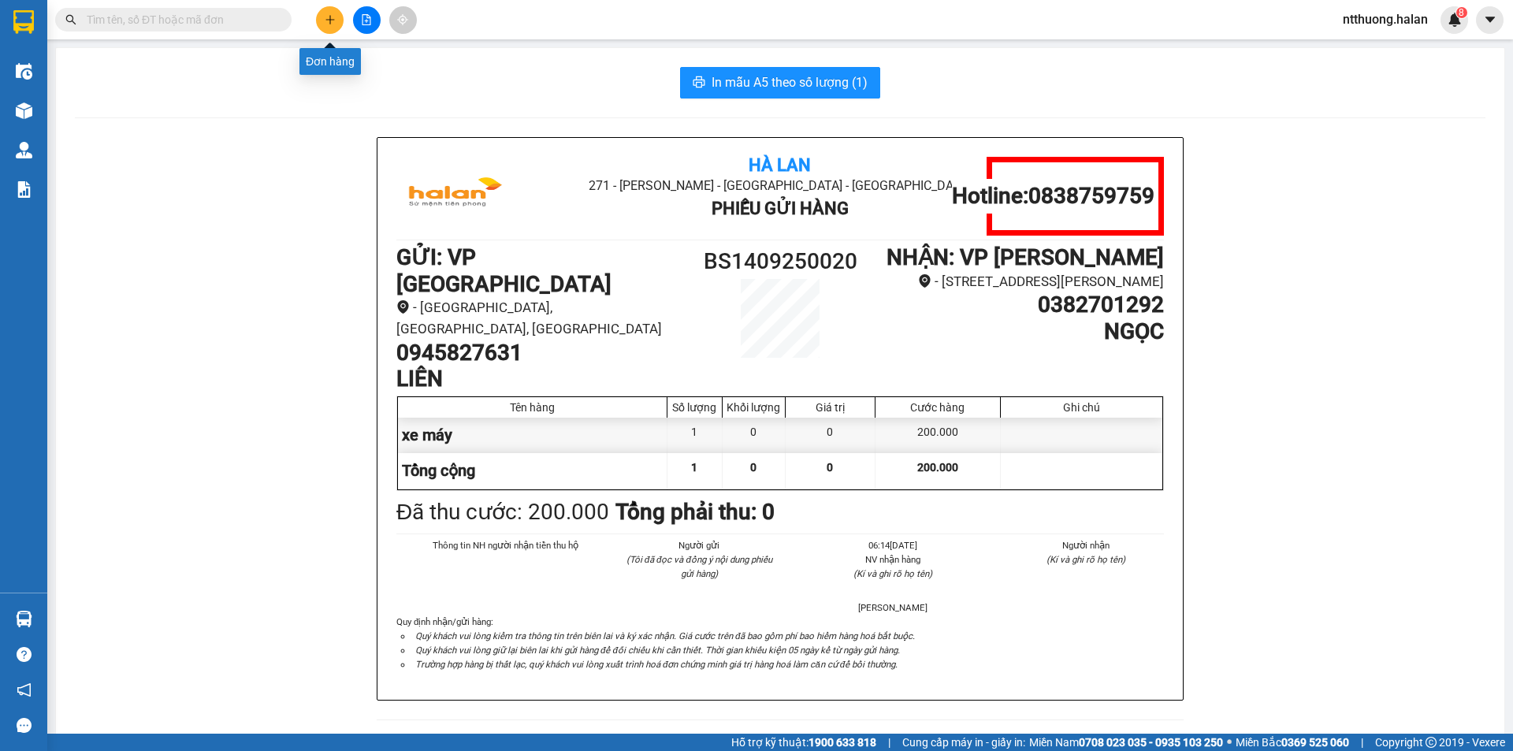
click at [337, 28] on button at bounding box center [330, 20] width 28 height 28
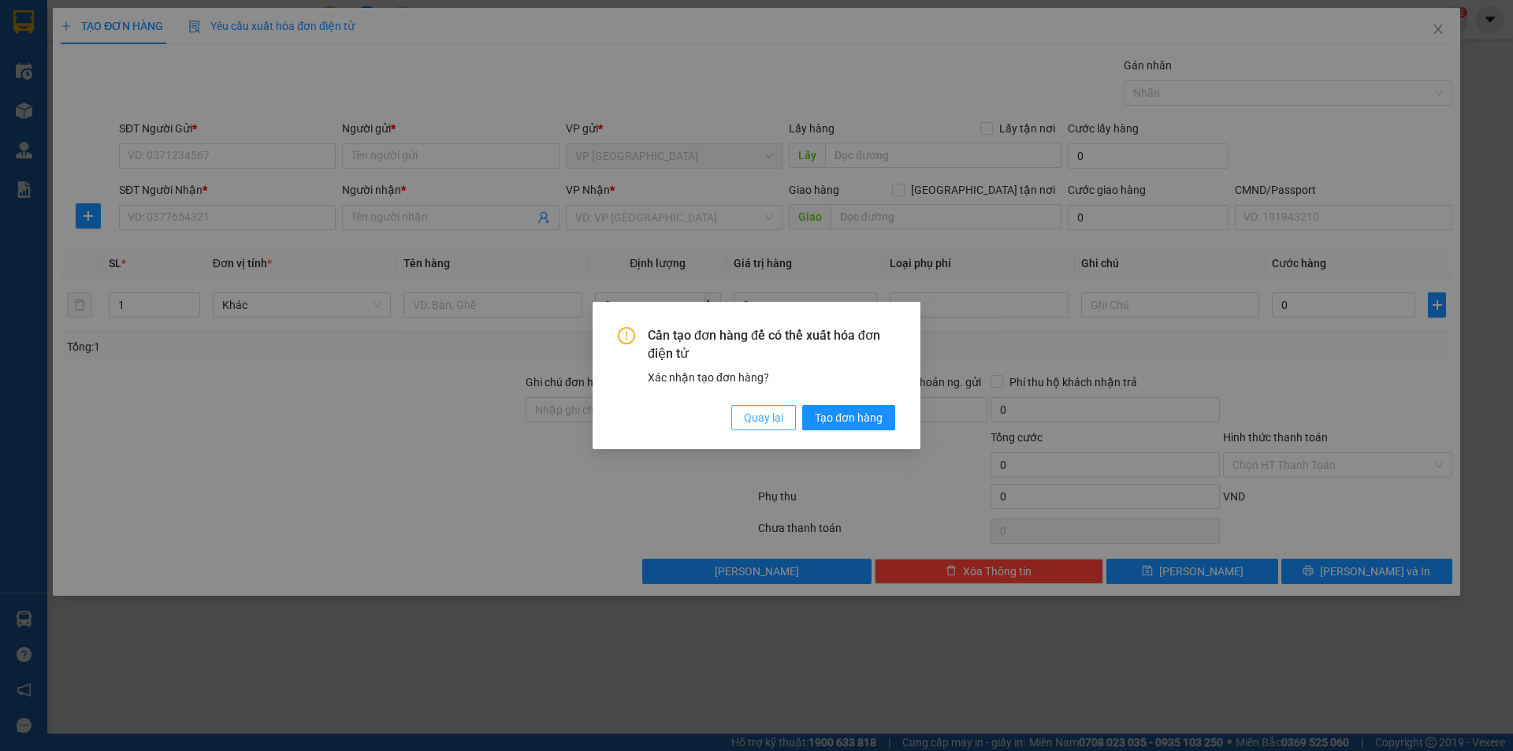
click at [765, 419] on span "Quay lại" at bounding box center [763, 417] width 39 height 17
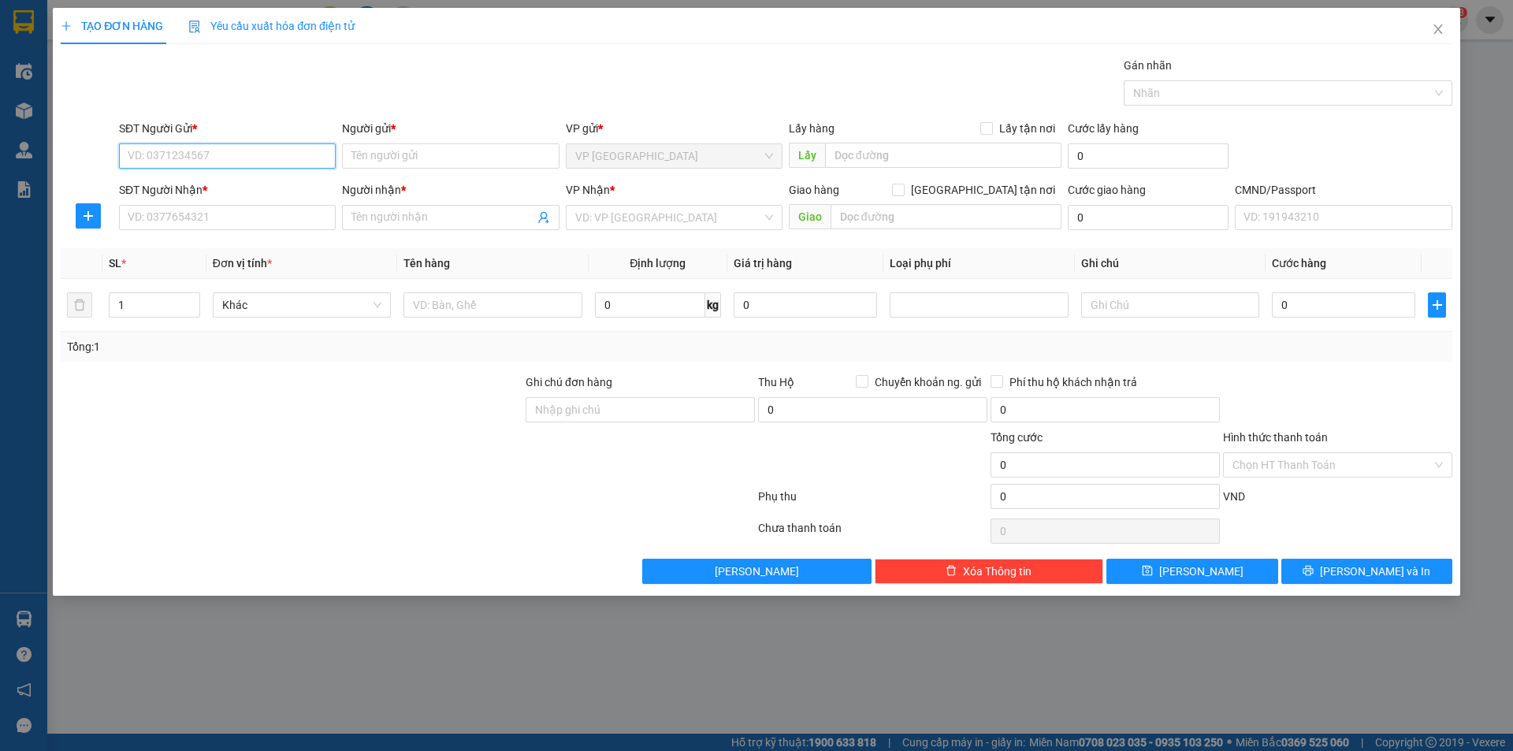
click at [248, 151] on input "SĐT Người Gửi *" at bounding box center [227, 155] width 217 height 25
type input "0918080778"
click at [175, 184] on div "0918080778 - HIỂN" at bounding box center [227, 187] width 198 height 17
type input "HIỂN"
type input "0918080778"
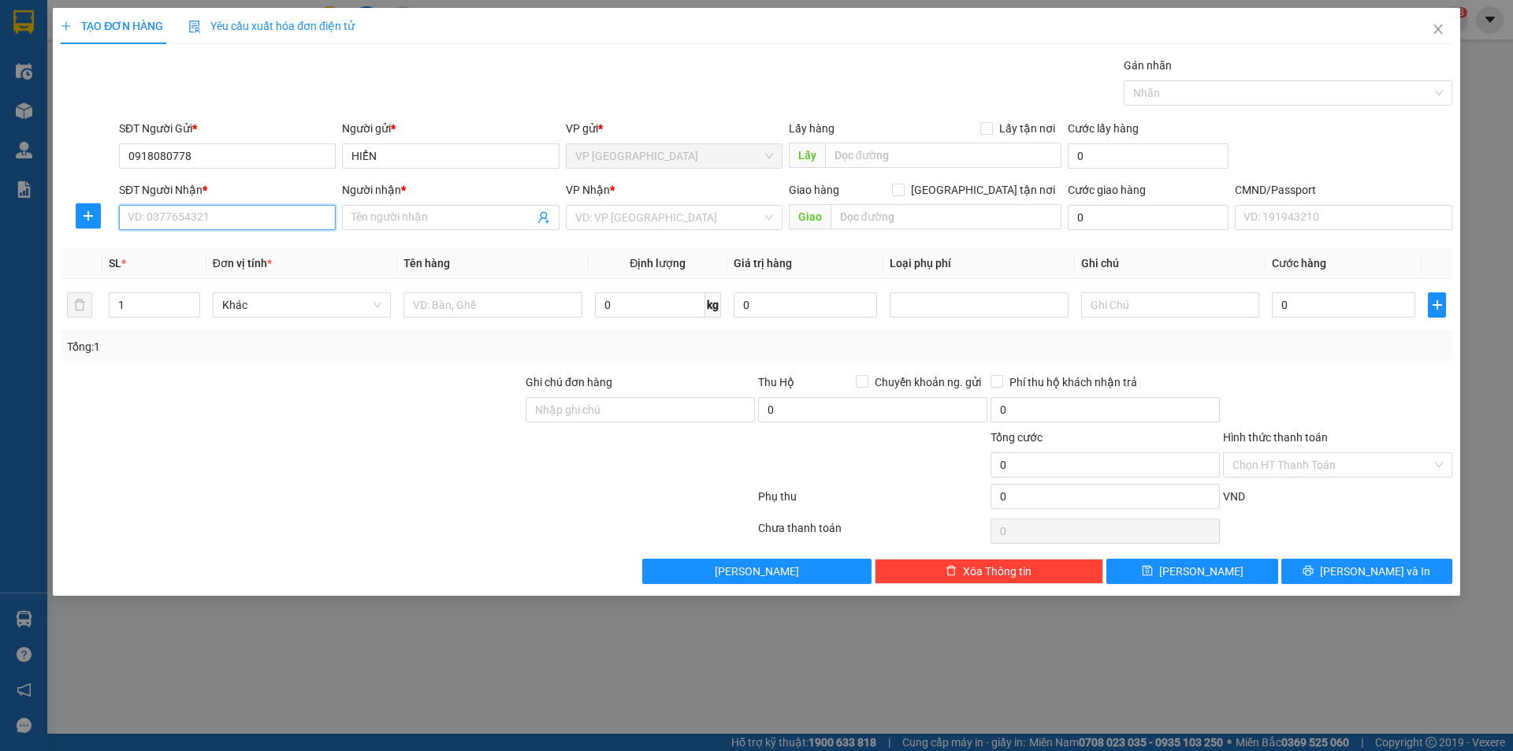
click at [206, 225] on input "SĐT Người Nhận *" at bounding box center [227, 217] width 217 height 25
type input "0979567898"
click at [210, 251] on div "0979567898 - TRÍ AN" at bounding box center [227, 248] width 198 height 17
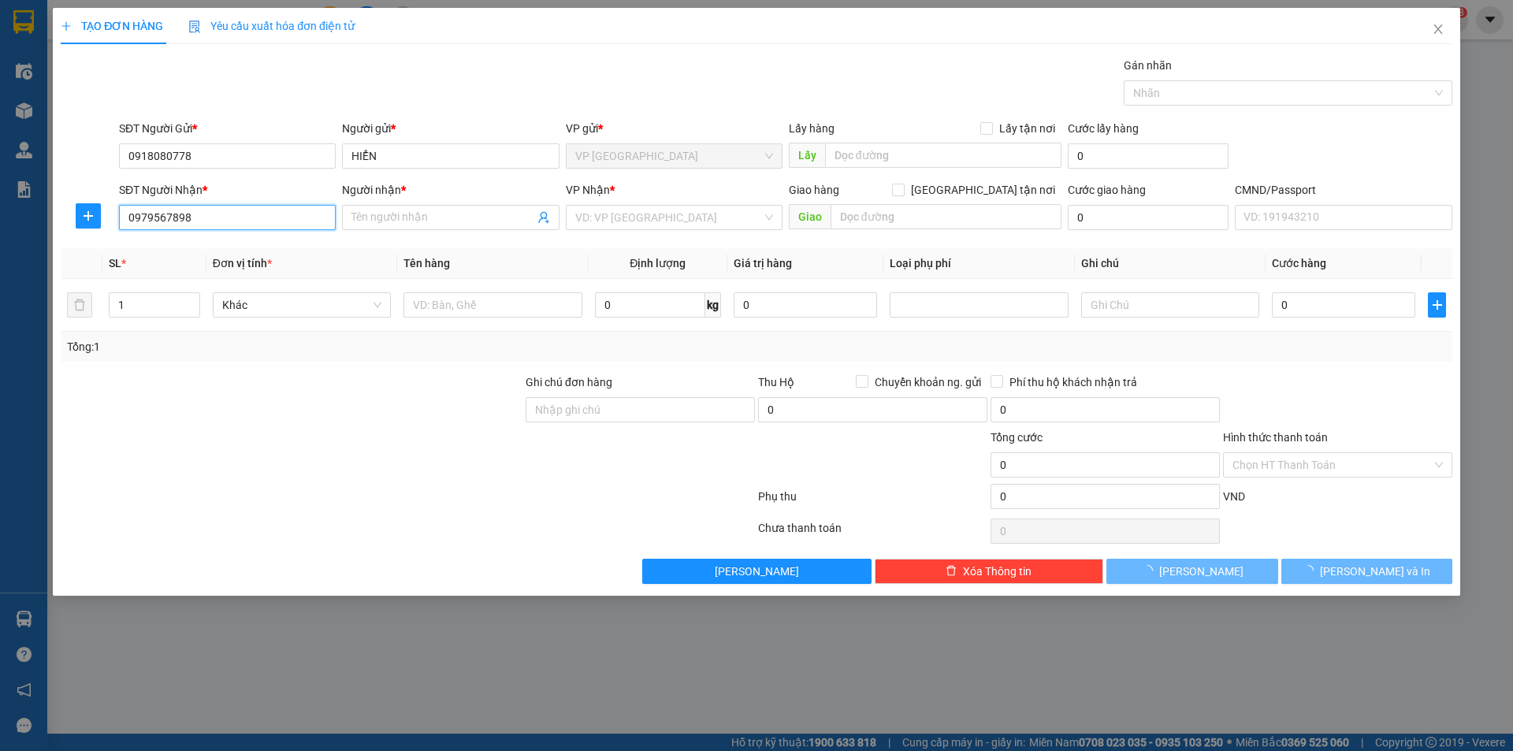
type input "TRÍ AN"
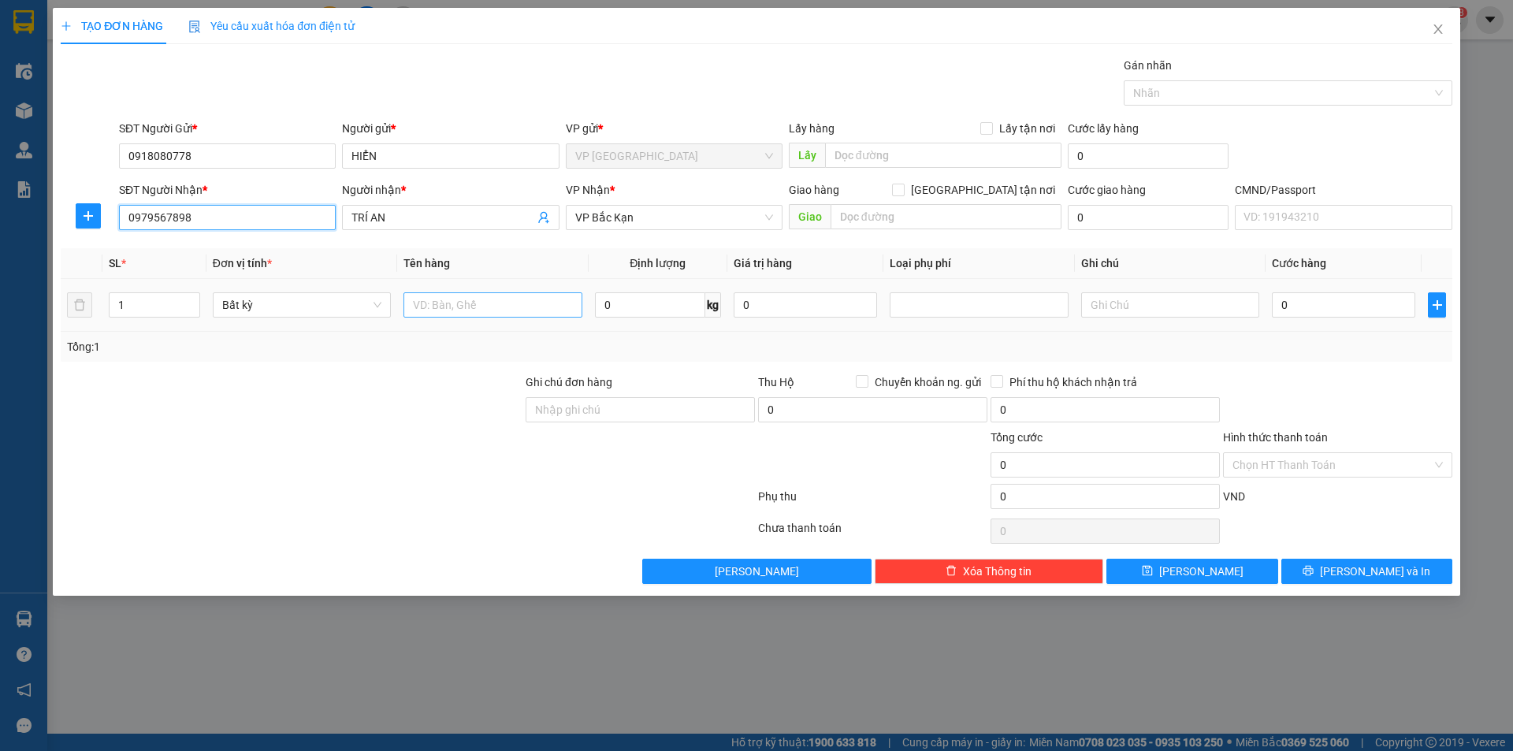
type input "0979567898"
click at [454, 311] on input "text" at bounding box center [493, 304] width 178 height 25
type input "hộp ác quy"
type input "12"
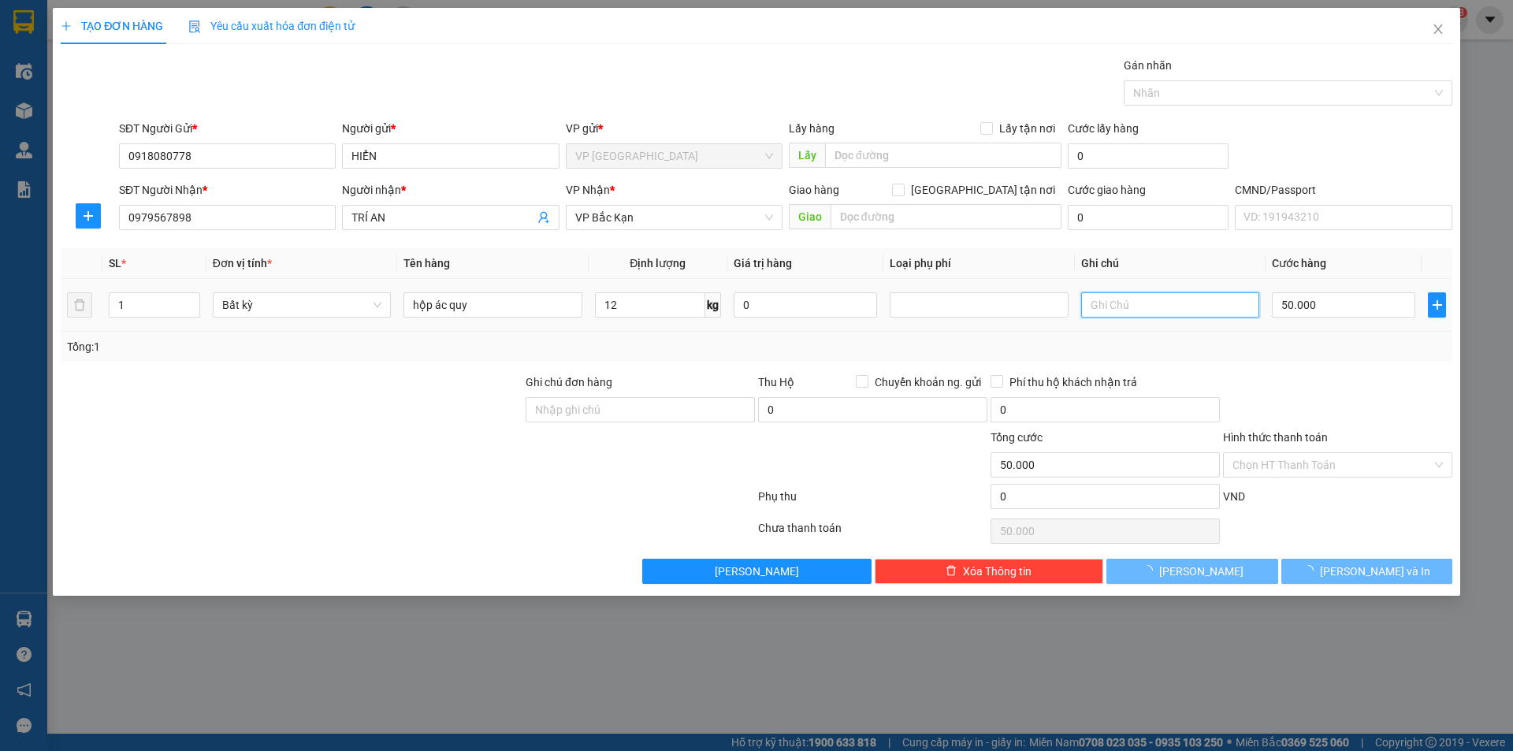
type input "50.000"
click at [1266, 468] on input "Hình thức thanh toán" at bounding box center [1332, 465] width 199 height 24
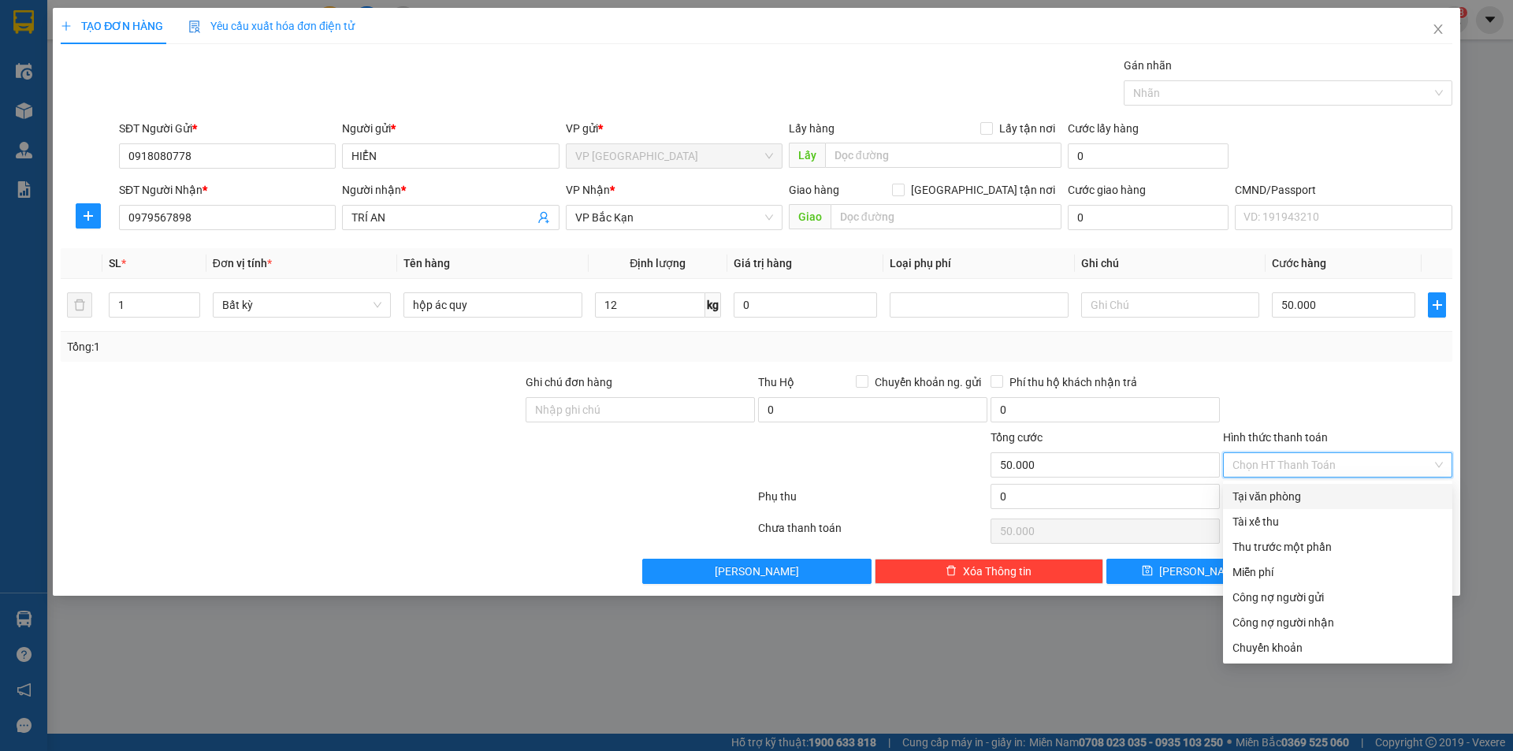
click at [1277, 493] on div "Tại văn phòng" at bounding box center [1338, 496] width 210 height 17
type input "0"
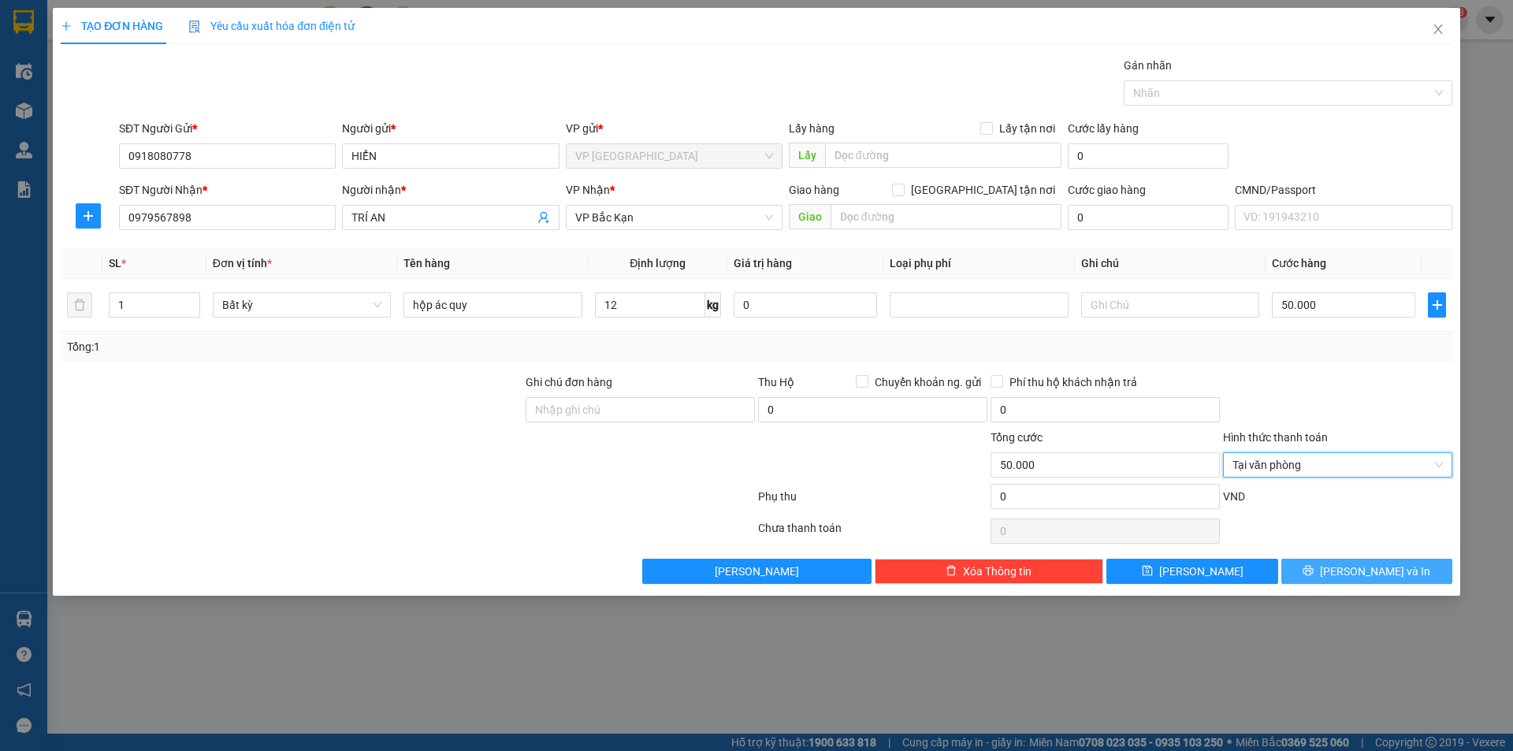
click at [1384, 564] on span "[PERSON_NAME] và In" at bounding box center [1375, 571] width 110 height 17
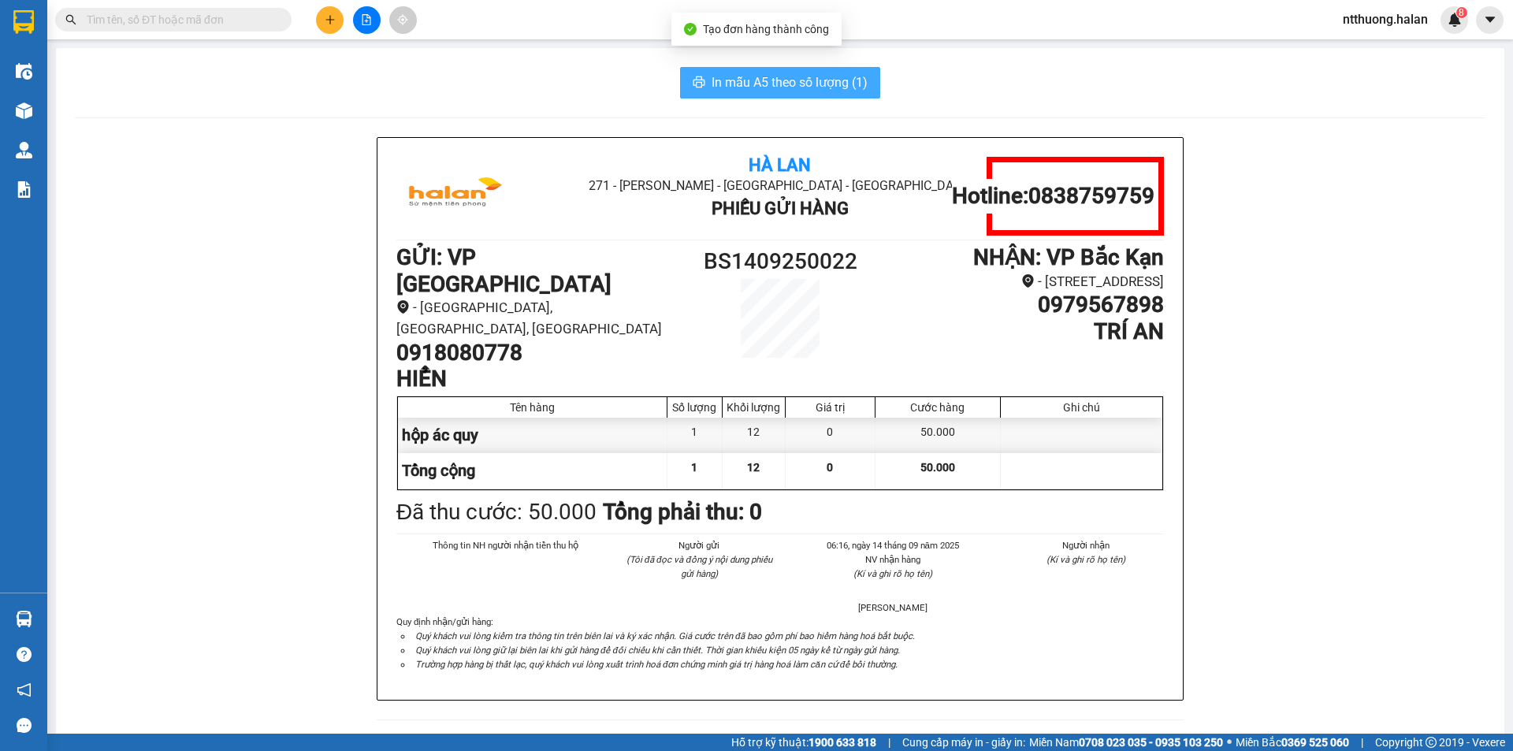
click at [761, 74] on span "In mẫu A5 theo số lượng (1)" at bounding box center [790, 83] width 156 height 20
click at [177, 28] on input "text" at bounding box center [180, 19] width 186 height 17
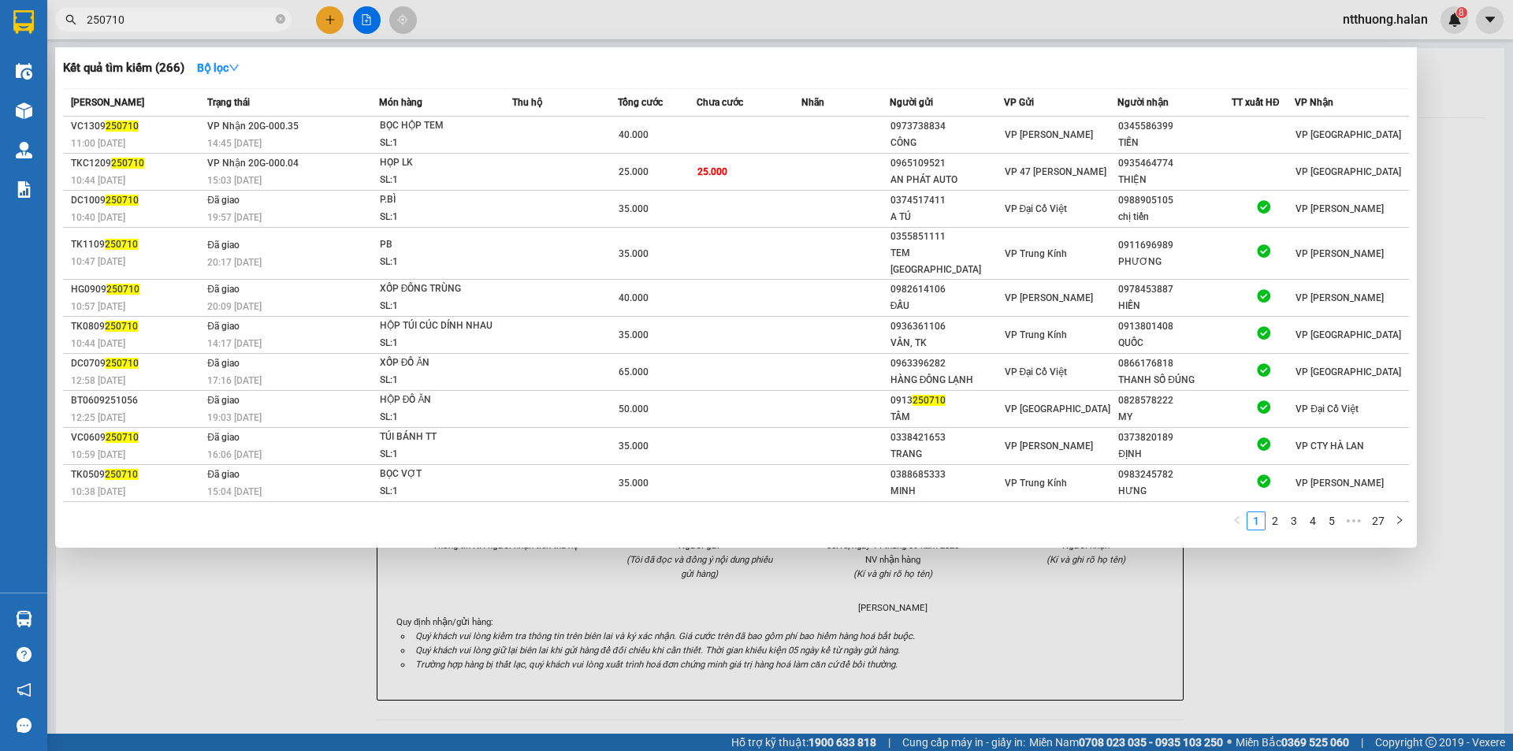
type input "250710"
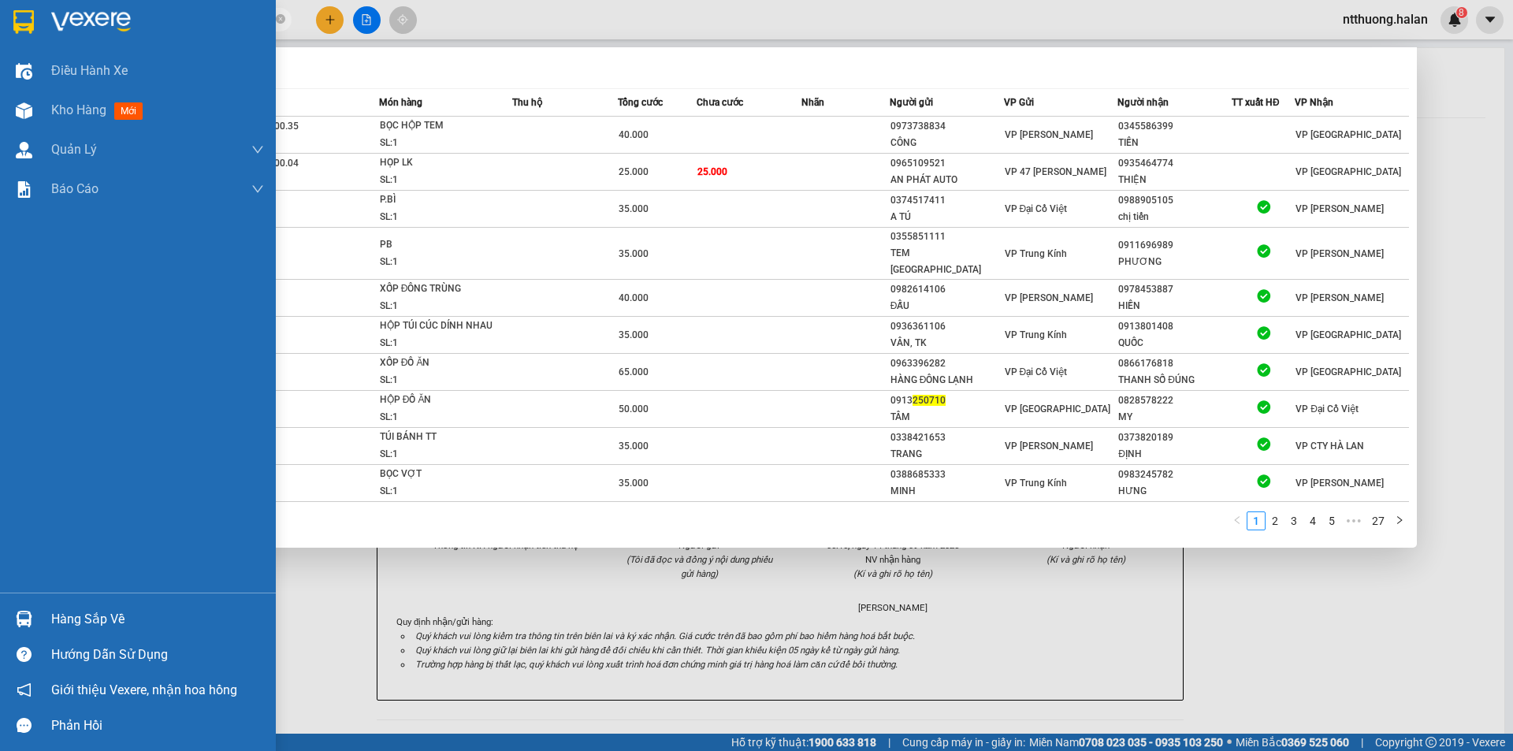
click at [80, 622] on div "Hàng sắp về" at bounding box center [157, 620] width 213 height 24
